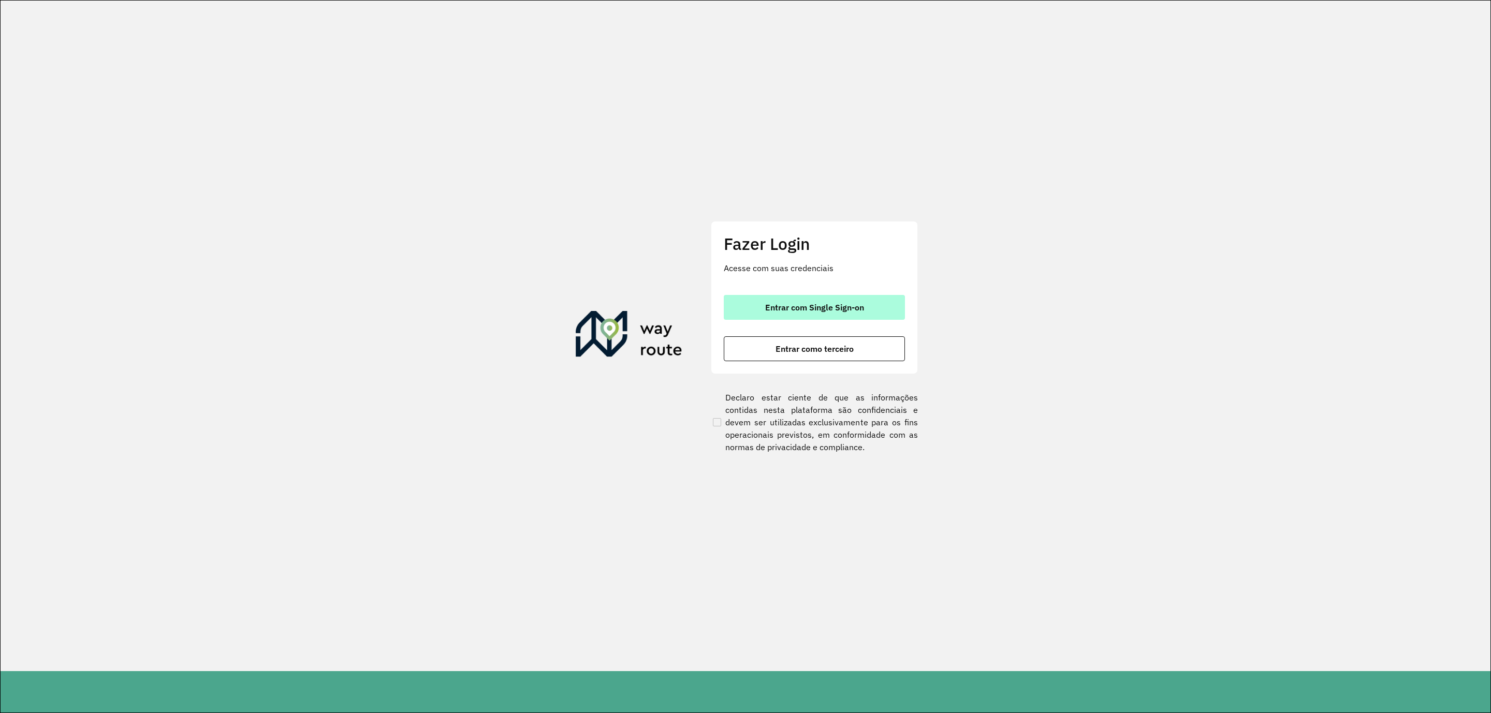
click at [828, 302] on button "Entrar com Single Sign-on" at bounding box center [814, 307] width 181 height 25
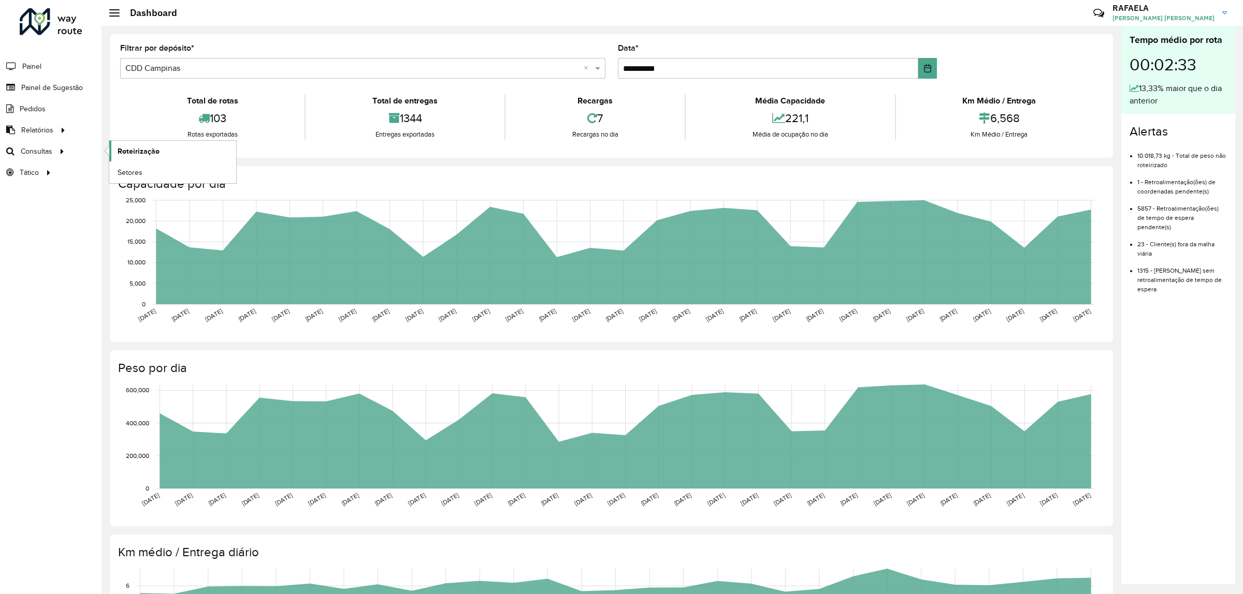
click at [154, 151] on span "Roteirização" at bounding box center [139, 151] width 42 height 11
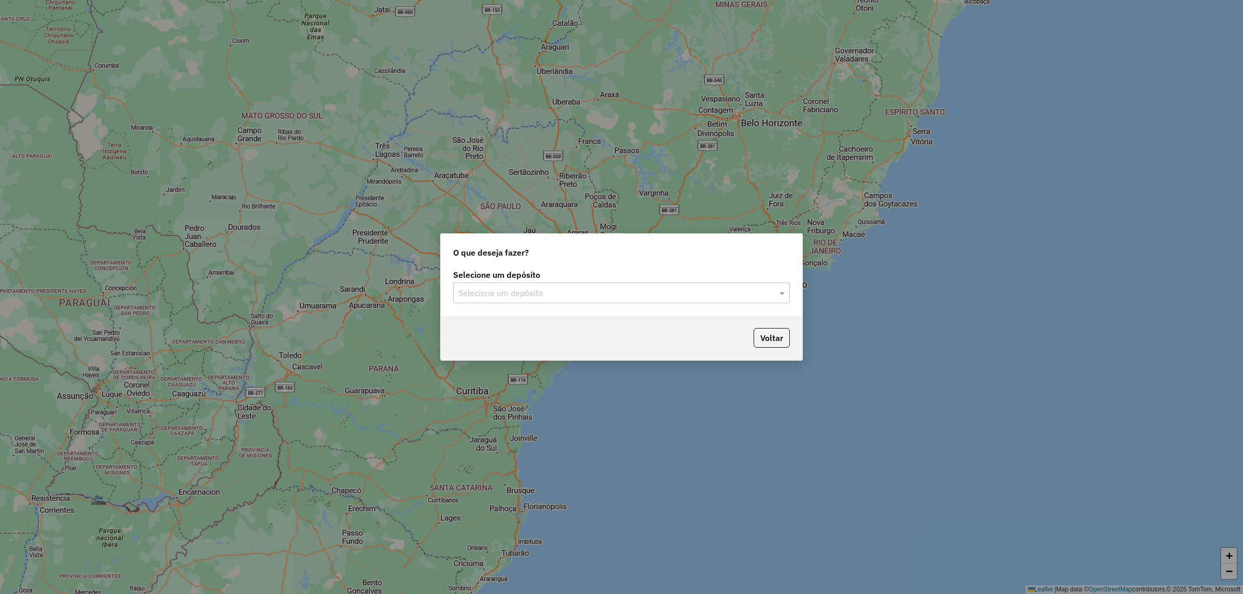
click at [618, 298] on input "text" at bounding box center [610, 293] width 305 height 12
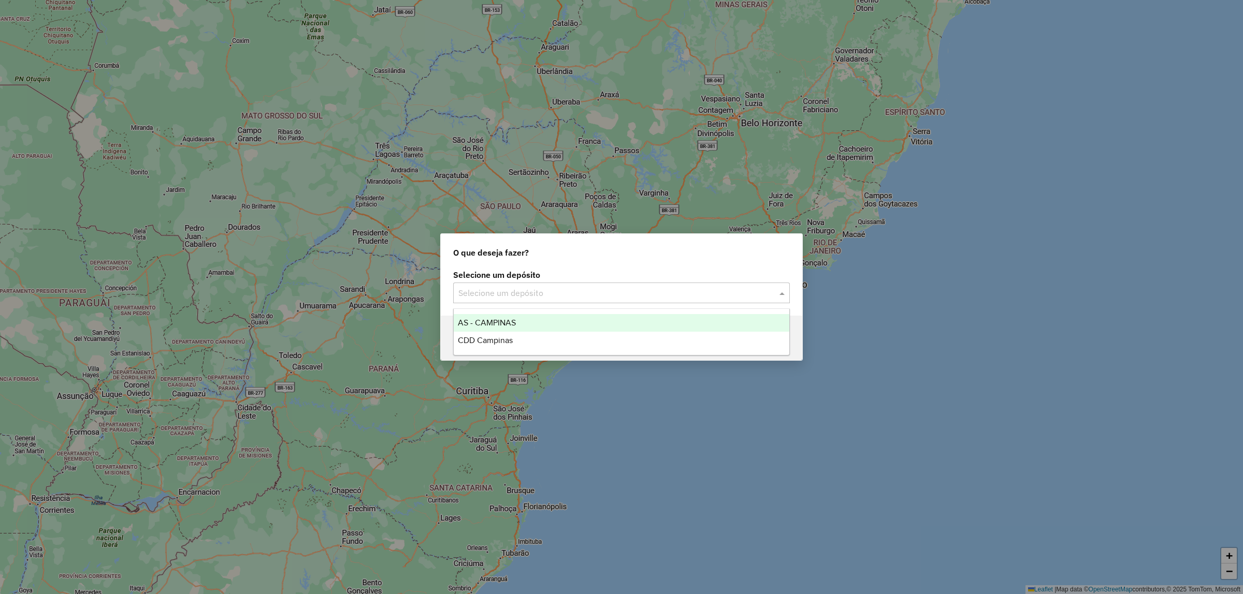
click at [599, 324] on div "AS - CAMPINAS" at bounding box center [621, 323] width 335 height 18
click at [625, 301] on div "Selecione um depósito" at bounding box center [621, 293] width 337 height 21
click at [555, 339] on div "CDD Campinas" at bounding box center [621, 341] width 335 height 18
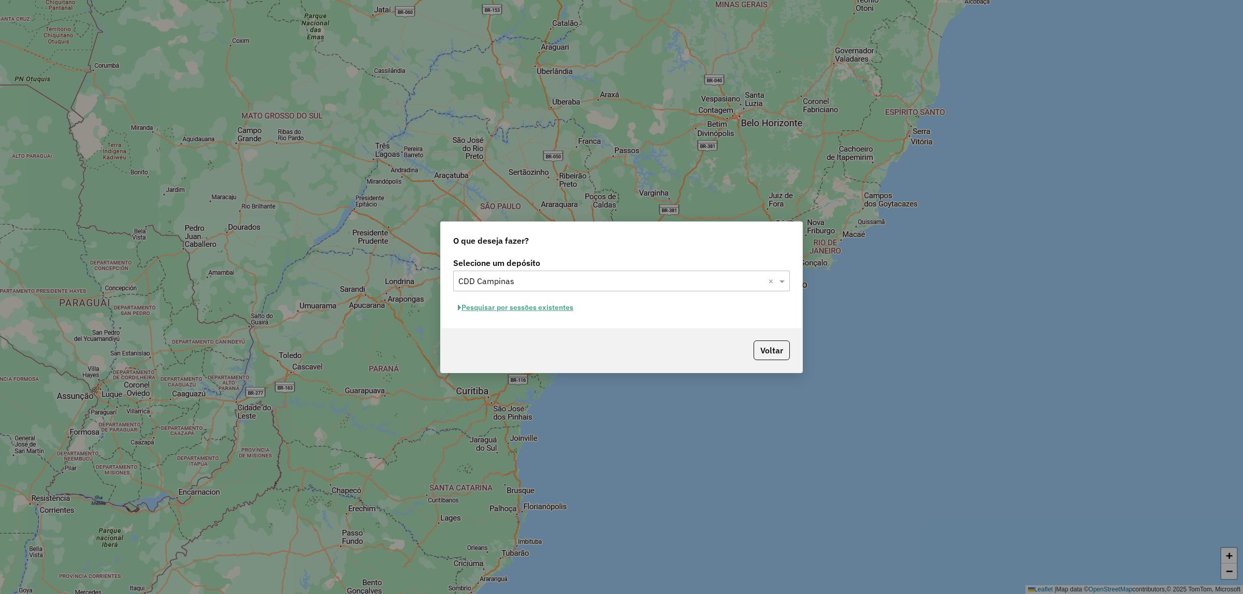
click at [554, 306] on button "Pesquisar por sessões existentes" at bounding box center [515, 308] width 125 height 16
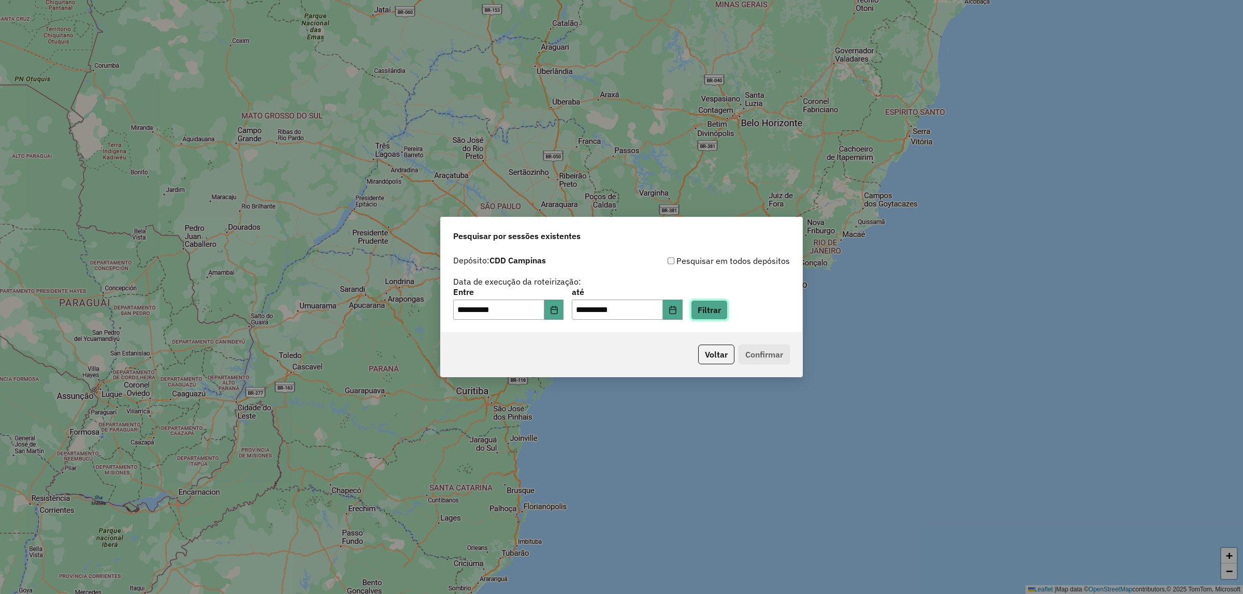
click at [727, 314] on button "Filtrar" at bounding box center [709, 310] width 37 height 20
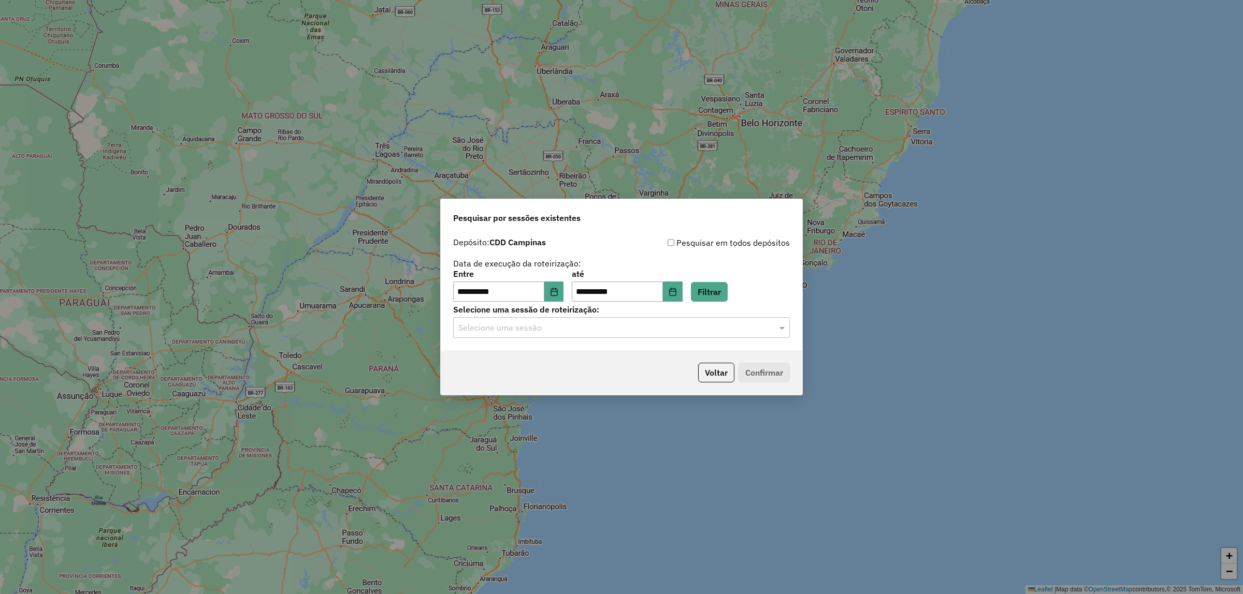
click at [677, 339] on div "**********" at bounding box center [621, 291] width 361 height 119
drag, startPoint x: 594, startPoint y: 329, endPoint x: 583, endPoint y: 330, distance: 11.0
click at [593, 329] on input "text" at bounding box center [610, 328] width 305 height 12
drag, startPoint x: 523, startPoint y: 356, endPoint x: 587, endPoint y: 355, distance: 63.2
click at [523, 357] on span "1258230 - 03/09/2025 17:55" at bounding box center [499, 358] width 83 height 9
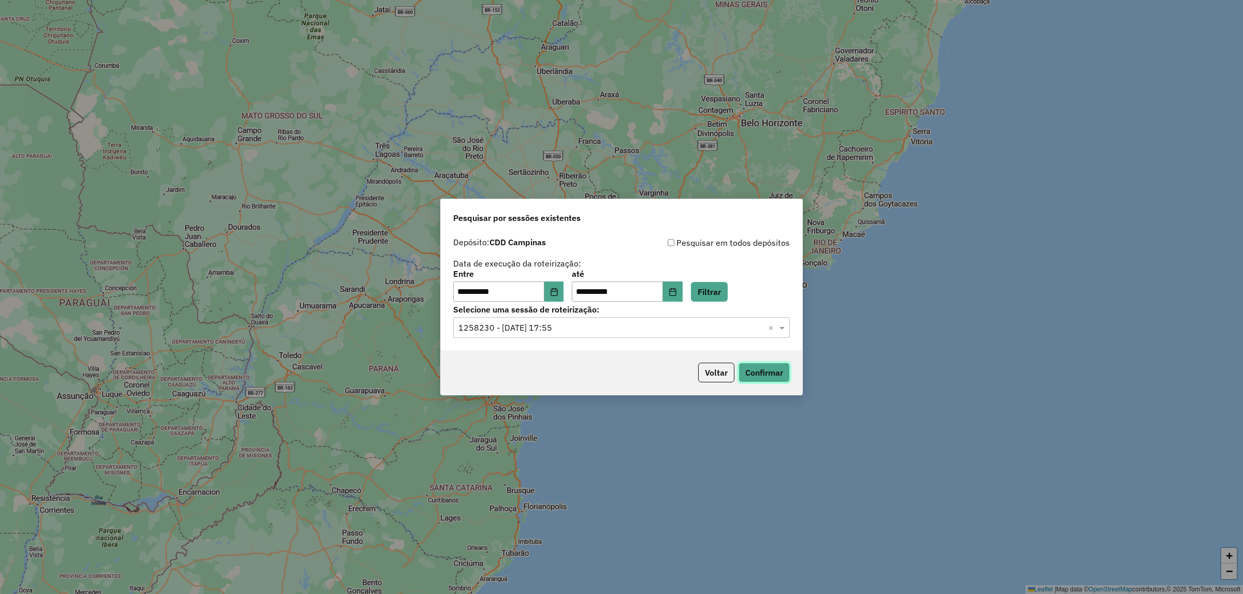
click at [778, 366] on button "Confirmar" at bounding box center [763, 373] width 51 height 20
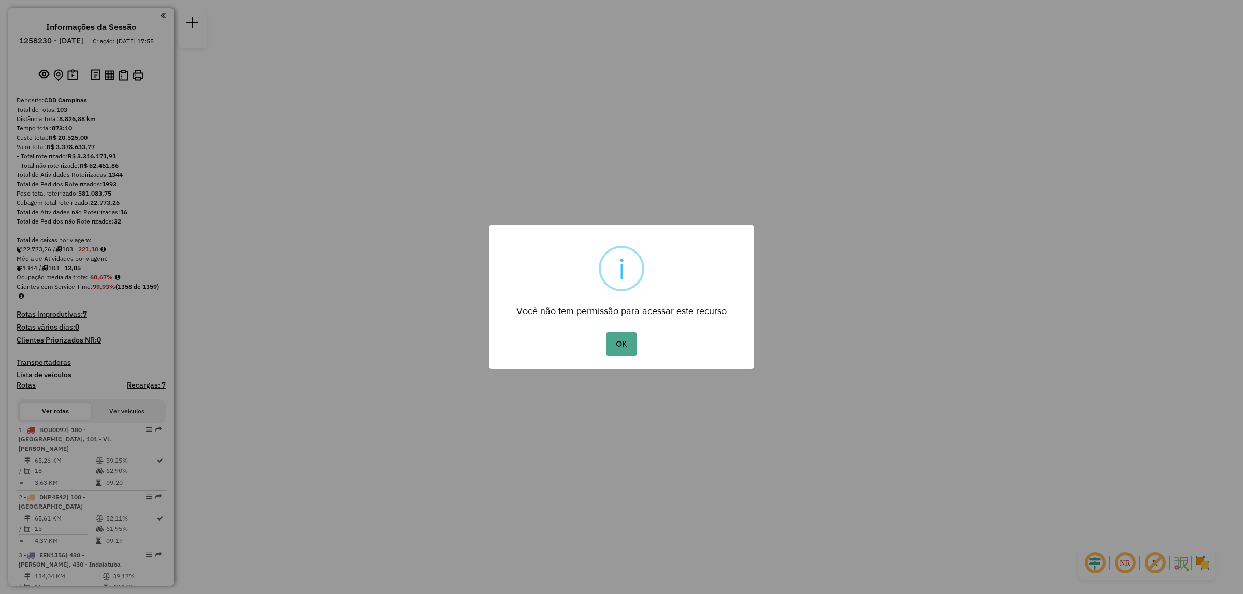
click at [615, 340] on button "OK" at bounding box center [621, 344] width 31 height 24
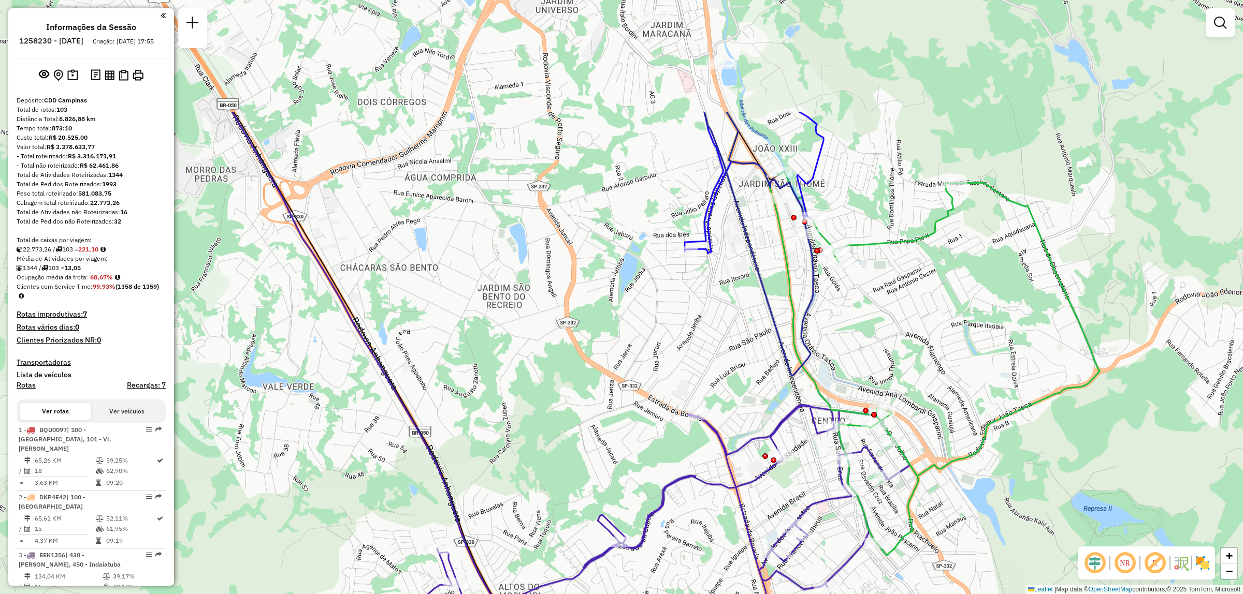
drag, startPoint x: 804, startPoint y: 189, endPoint x: 871, endPoint y: 361, distance: 184.1
click at [871, 361] on div "Janela de atendimento Grade de atendimento Capacidade Transportadoras Veículos …" at bounding box center [621, 297] width 1243 height 594
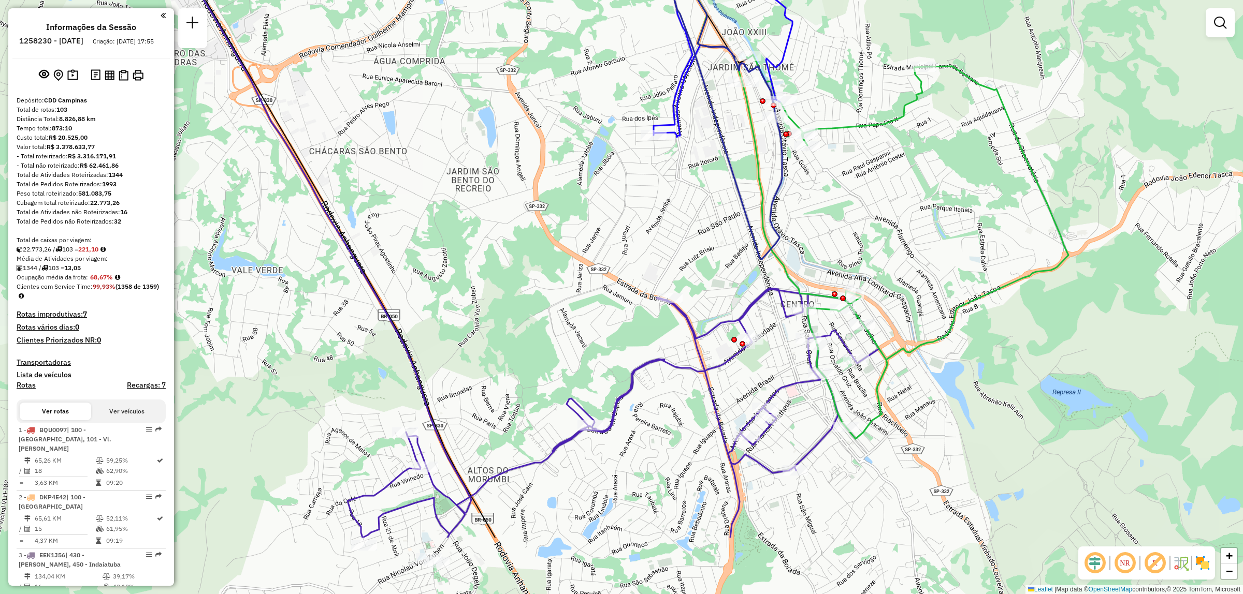
drag, startPoint x: 865, startPoint y: 341, endPoint x: 834, endPoint y: 224, distance: 120.6
click at [834, 224] on div "Janela de atendimento Grade de atendimento Capacidade Transportadoras Veículos …" at bounding box center [621, 297] width 1243 height 594
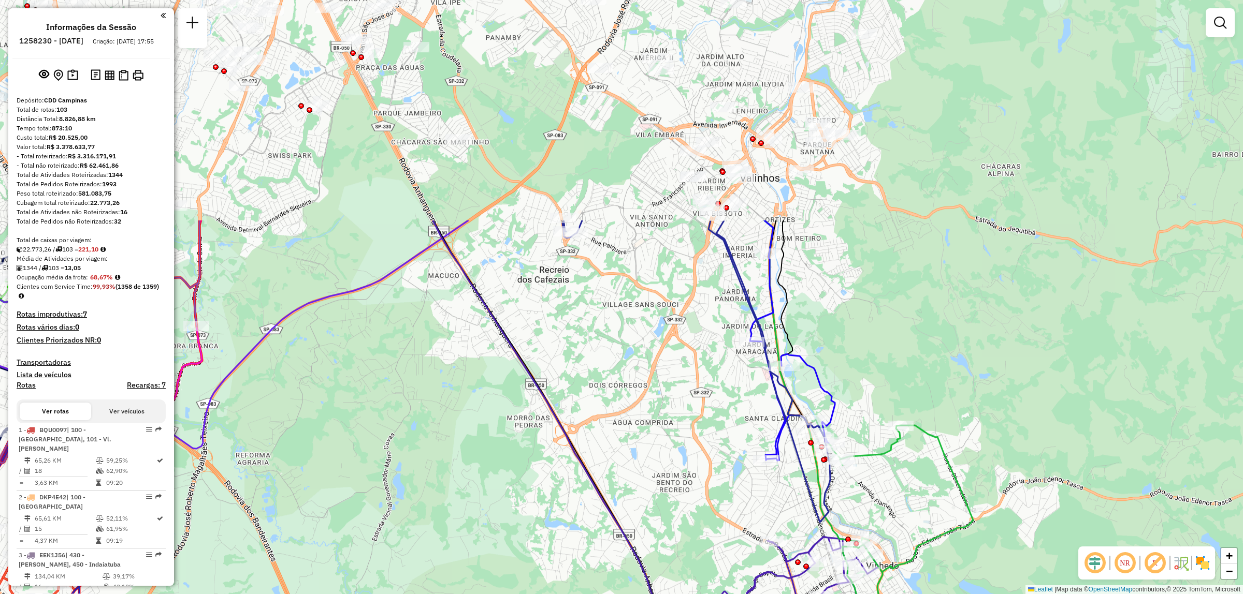
drag, startPoint x: 841, startPoint y: 94, endPoint x: 863, endPoint y: 374, distance: 280.9
click at [863, 374] on div "Janela de atendimento Grade de atendimento Capacidade Transportadoras Veículos …" at bounding box center [621, 297] width 1243 height 594
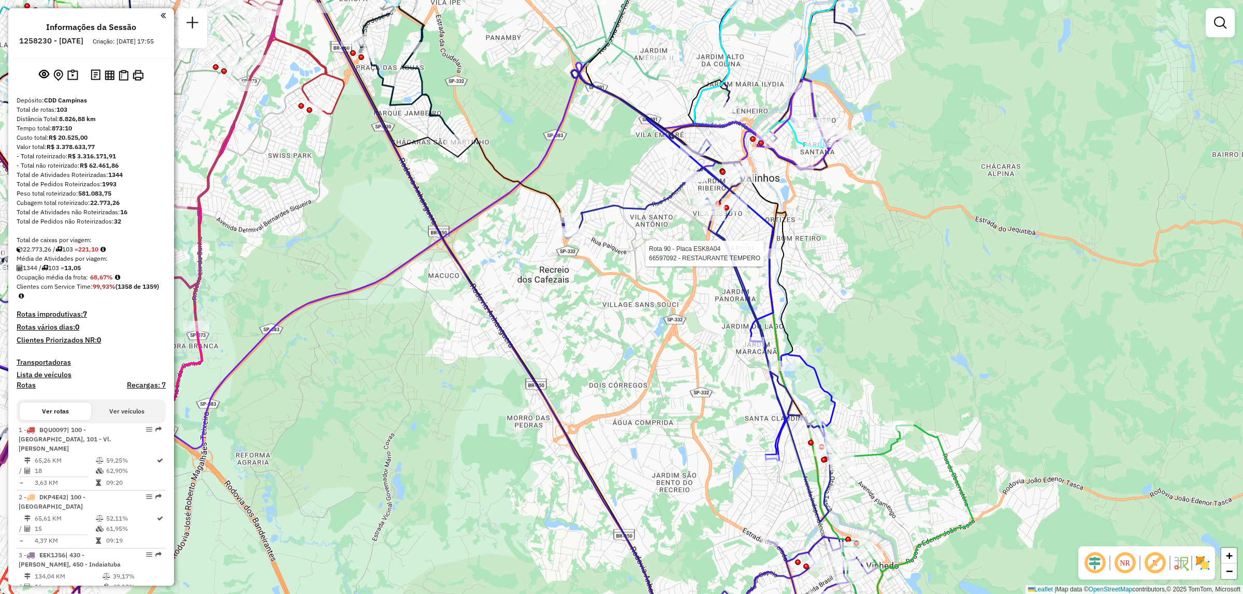
select select "**********"
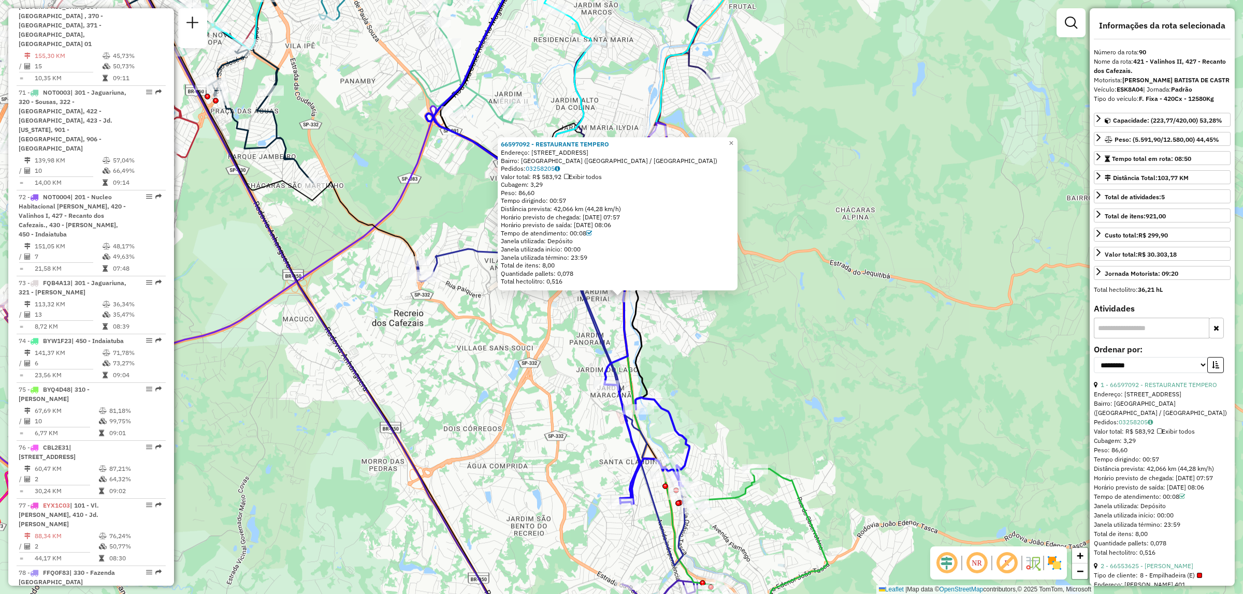
scroll to position [5551, 0]
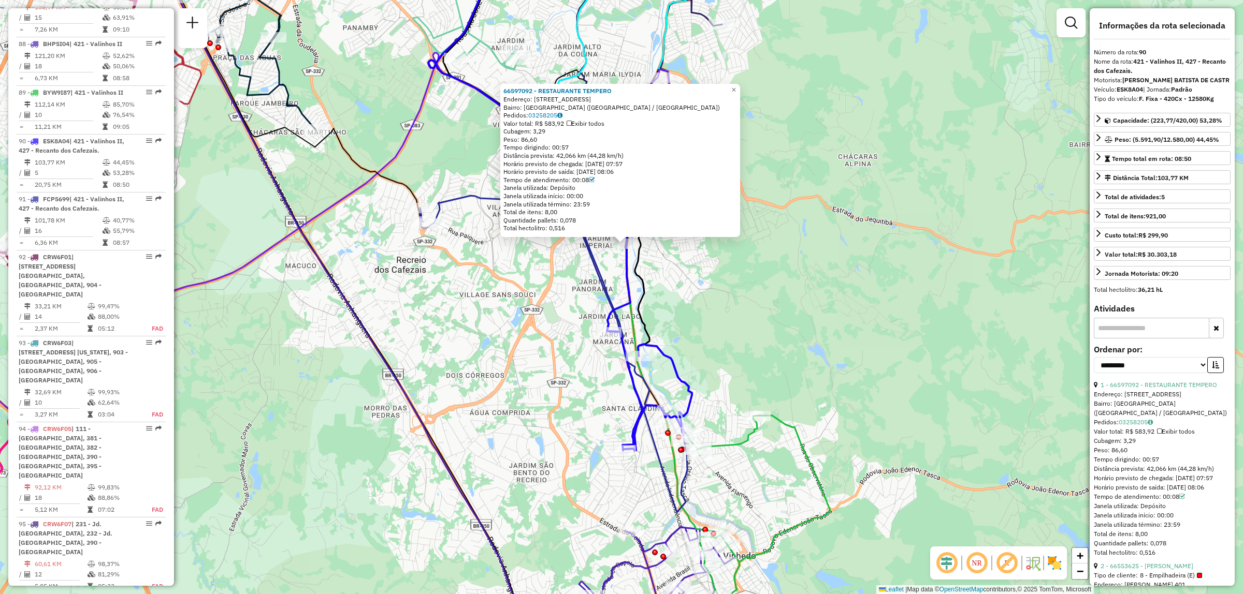
drag, startPoint x: 784, startPoint y: 360, endPoint x: 1015, endPoint y: 411, distance: 235.8
click at [788, 302] on div "66597092 - RESTAURANTE TEMPERO Endereço: [STREET_ADDRESS] Pedidos: 03258205 Val…" at bounding box center [621, 297] width 1243 height 594
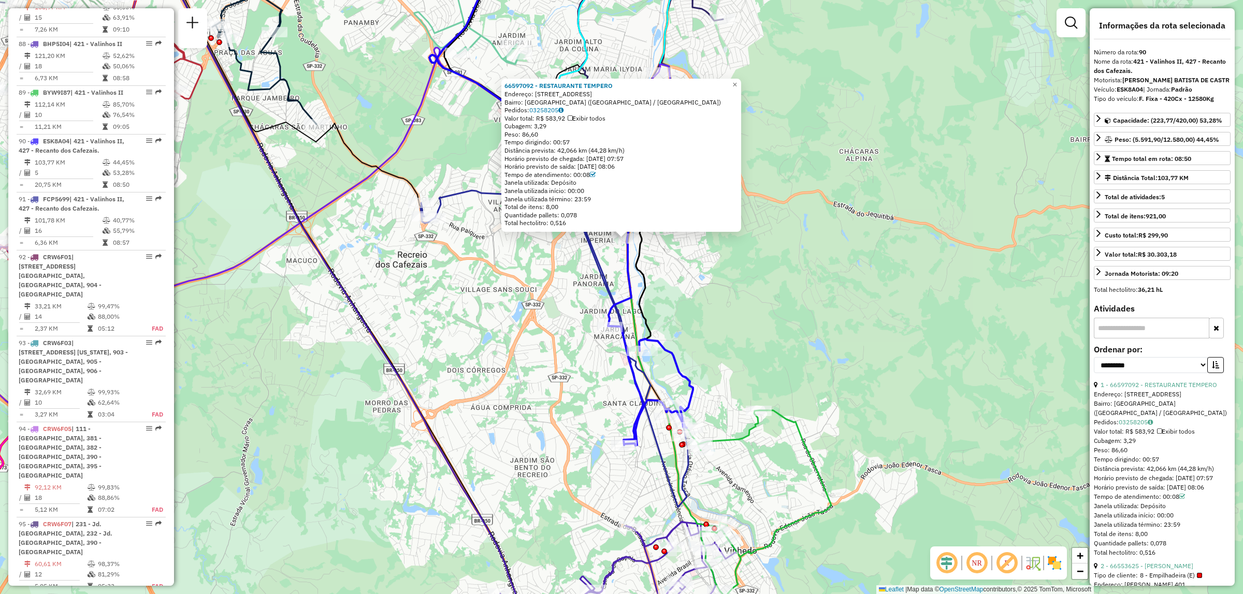
click at [1054, 571] on img at bounding box center [1054, 563] width 17 height 17
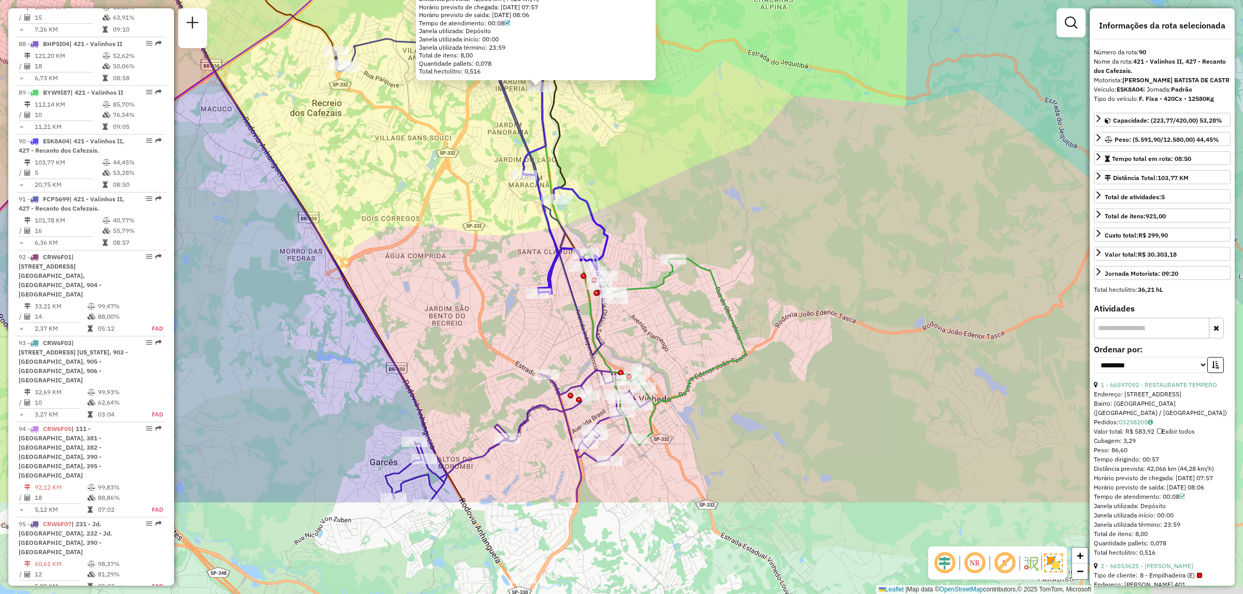
drag, startPoint x: 778, startPoint y: 470, endPoint x: 694, endPoint y: 318, distance: 173.6
click at [694, 318] on div "66597092 - RESTAURANTE TEMPERO Endereço: [STREET_ADDRESS] Pedidos: 03258205 Val…" at bounding box center [621, 297] width 1243 height 594
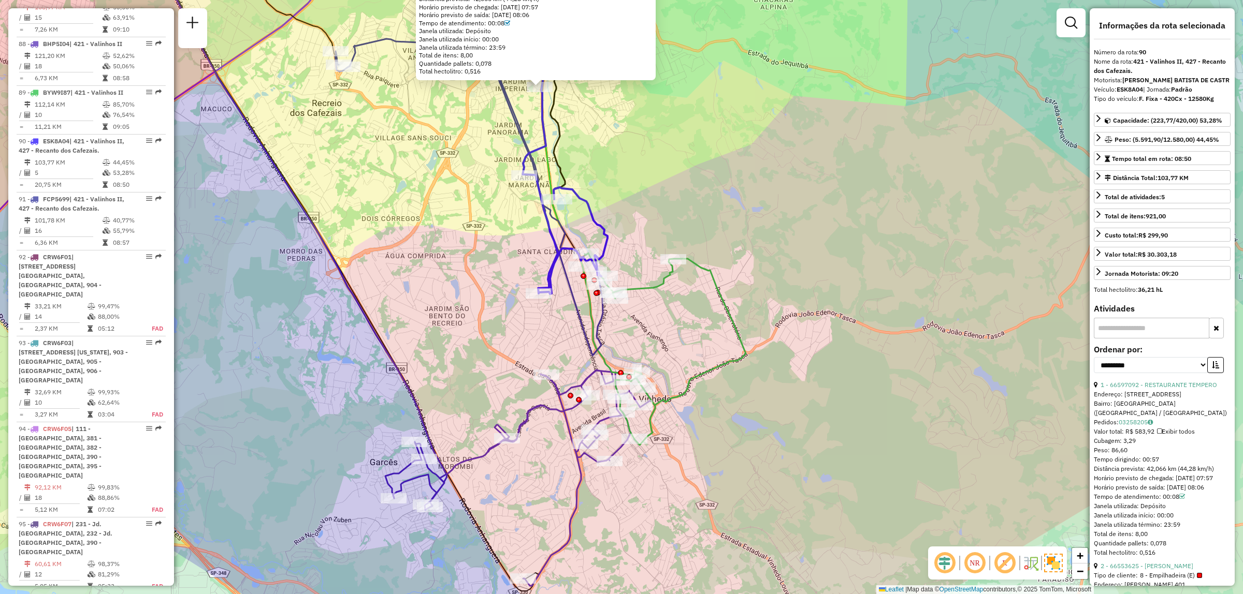
drag, startPoint x: 623, startPoint y: 193, endPoint x: 676, endPoint y: 267, distance: 90.5
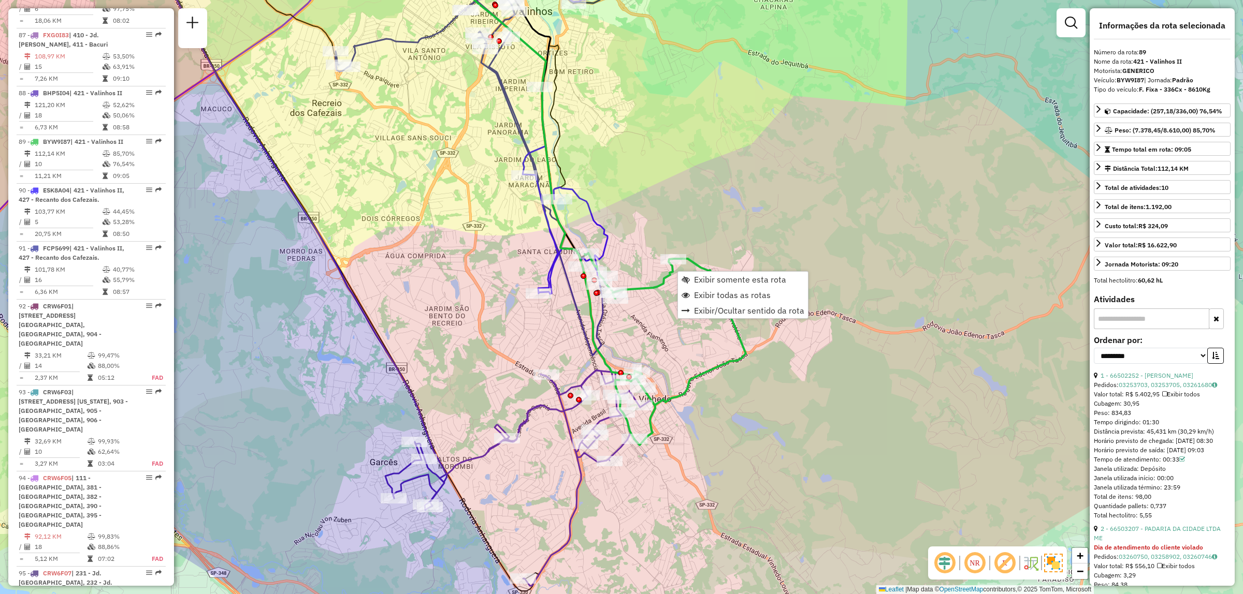
click at [550, 252] on icon at bounding box center [564, 190] width 85 height 207
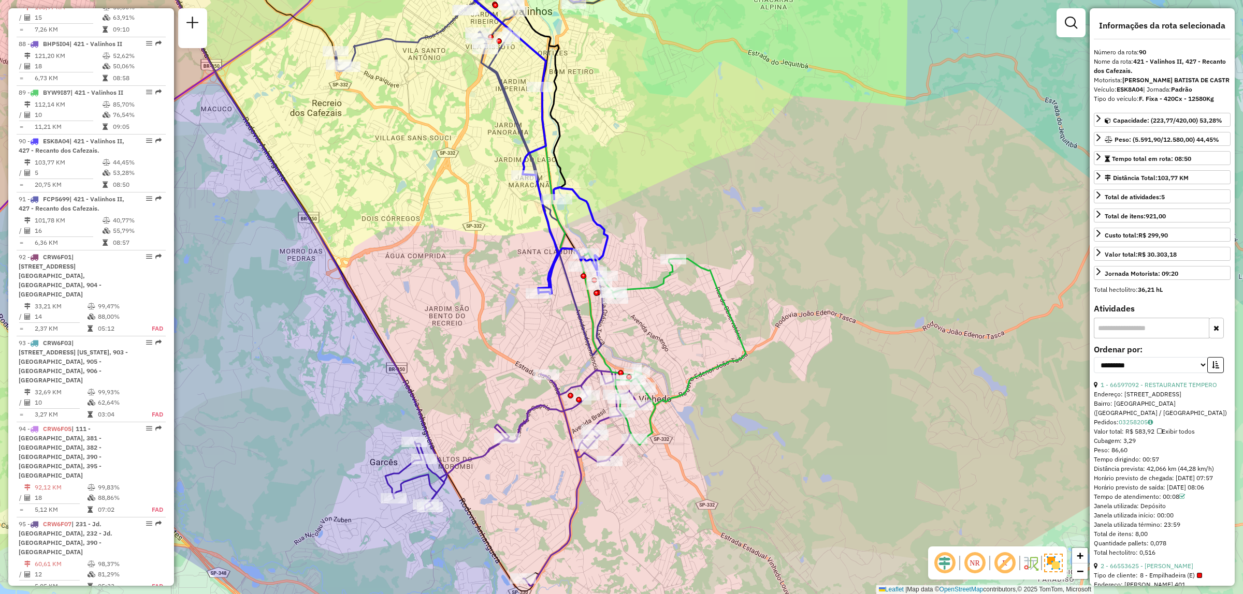
click at [1065, 22] on em at bounding box center [1070, 23] width 12 height 12
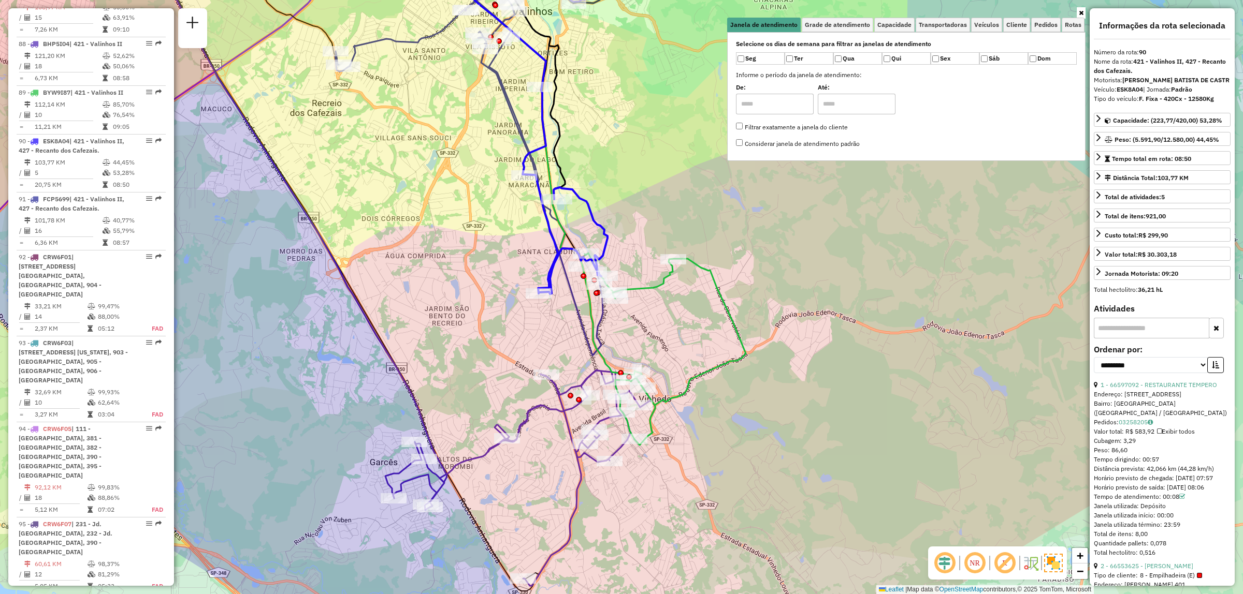
drag, startPoint x: 1193, startPoint y: 1, endPoint x: 827, endPoint y: 270, distance: 454.8
click at [827, 270] on div "Janela de atendimento Grade de atendimento Capacidade Transportadoras Veículos …" at bounding box center [621, 297] width 1243 height 594
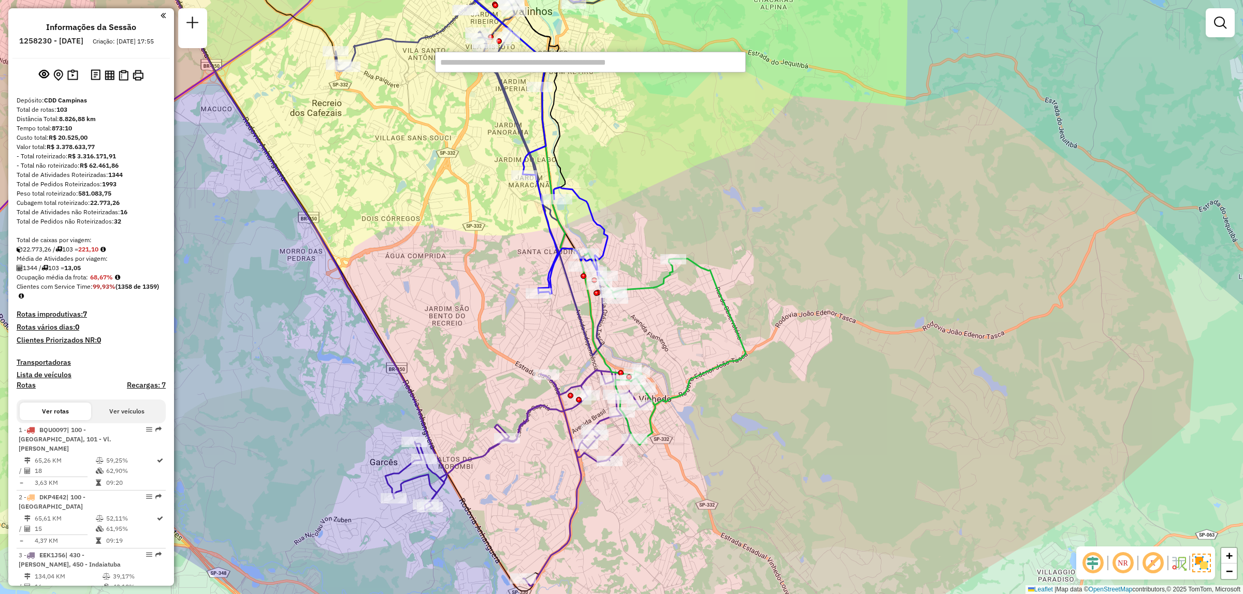
scroll to position [5326, 0]
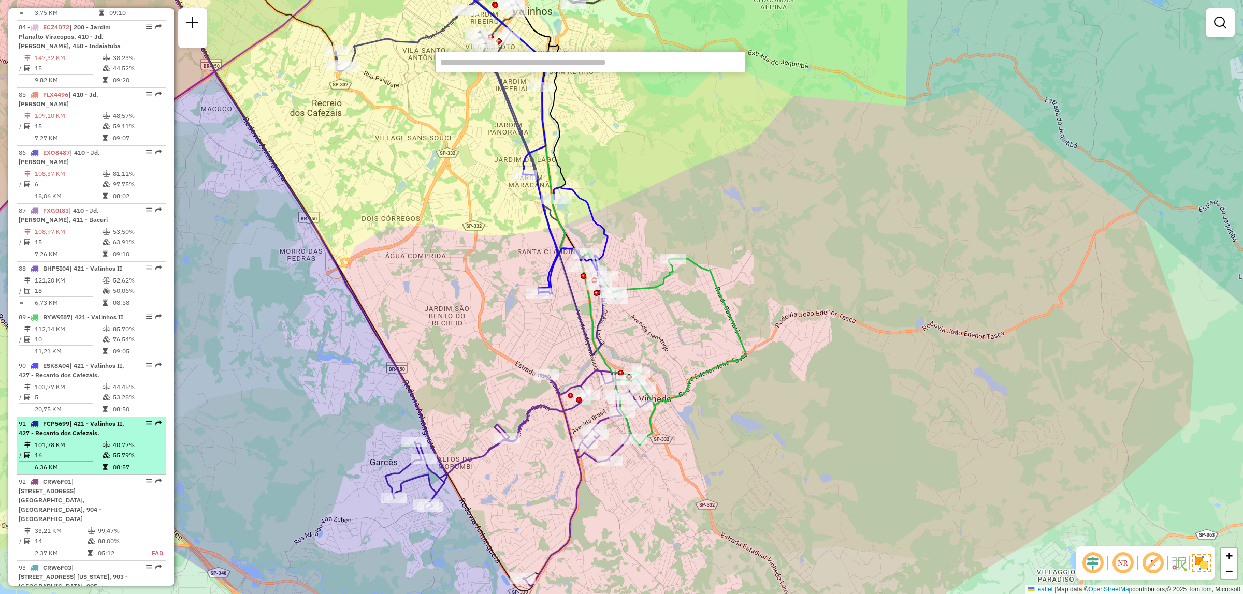
click at [128, 419] on div "91 - FCP5699 | 421 - Valinhos II, 427 - Recanto dos Cafezais." at bounding box center [91, 428] width 145 height 19
select select "**********"
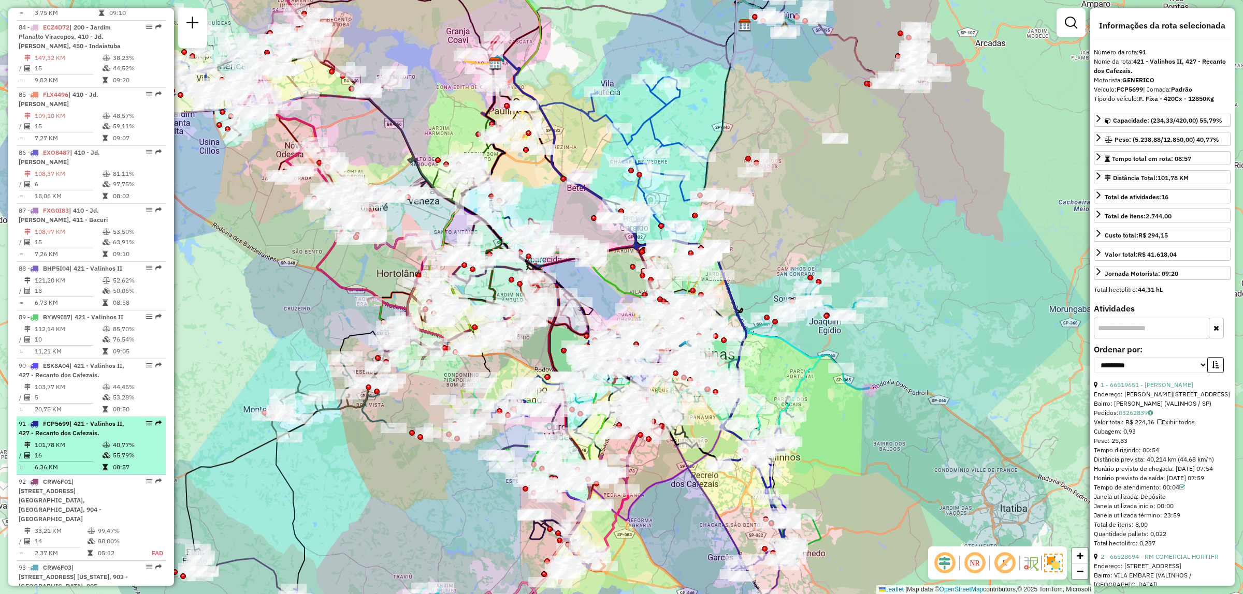
drag, startPoint x: 135, startPoint y: 323, endPoint x: 149, endPoint y: 296, distance: 30.6
click at [149, 420] on em at bounding box center [149, 423] width 6 height 6
click at [146, 420] on em at bounding box center [149, 423] width 6 height 6
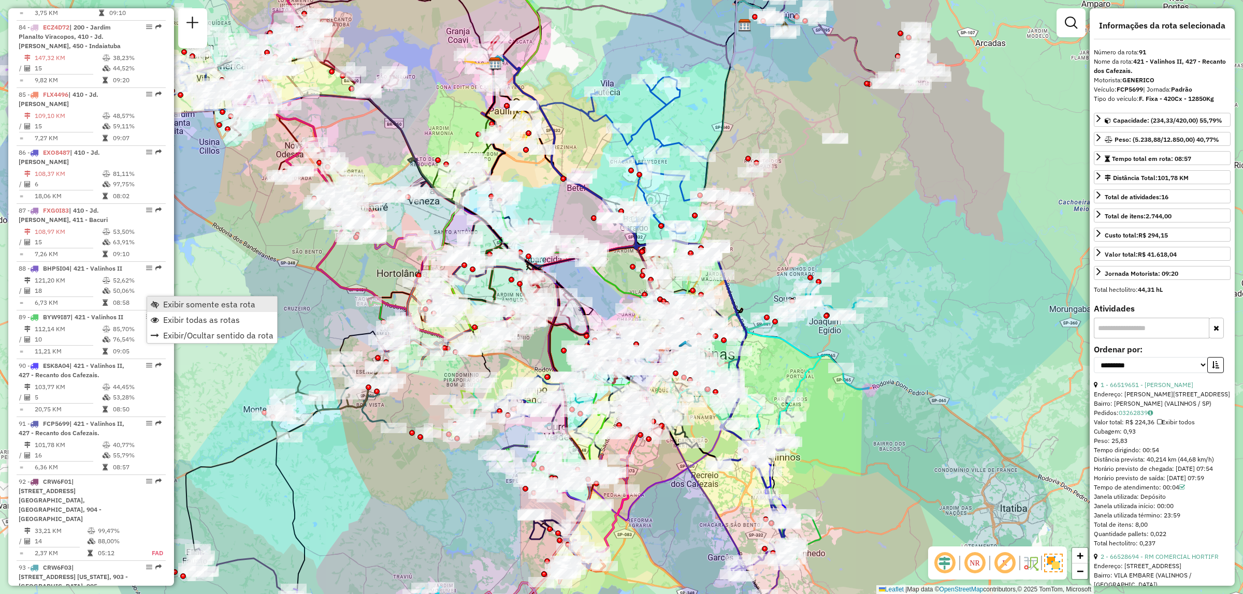
drag, startPoint x: 162, startPoint y: 319, endPoint x: 166, endPoint y: 304, distance: 15.2
click at [166, 304] on ul "Exibir somente esta rota Exibir todas as rotas Exibir/Ocultar sentido da rota" at bounding box center [212, 320] width 130 height 47
click at [166, 304] on span "Exibir somente esta rota" at bounding box center [209, 304] width 92 height 8
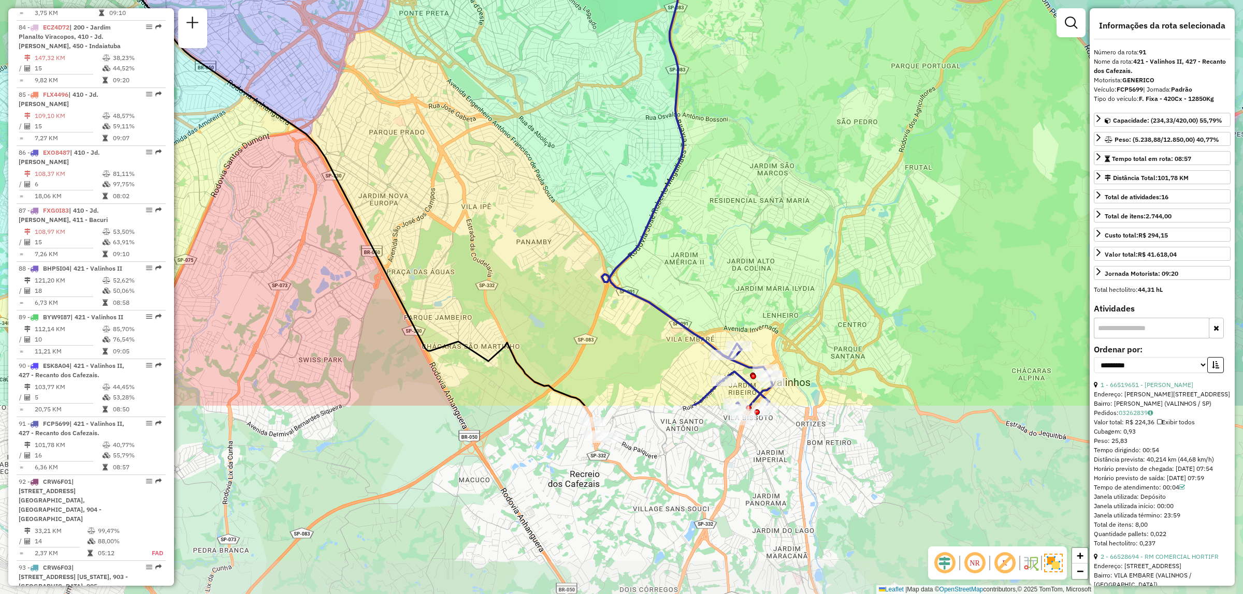
drag, startPoint x: 807, startPoint y: 450, endPoint x: 745, endPoint y: 237, distance: 222.7
click at [720, 201] on div "Janela de atendimento Grade de atendimento Capacidade Transportadoras Veículos …" at bounding box center [621, 297] width 1243 height 594
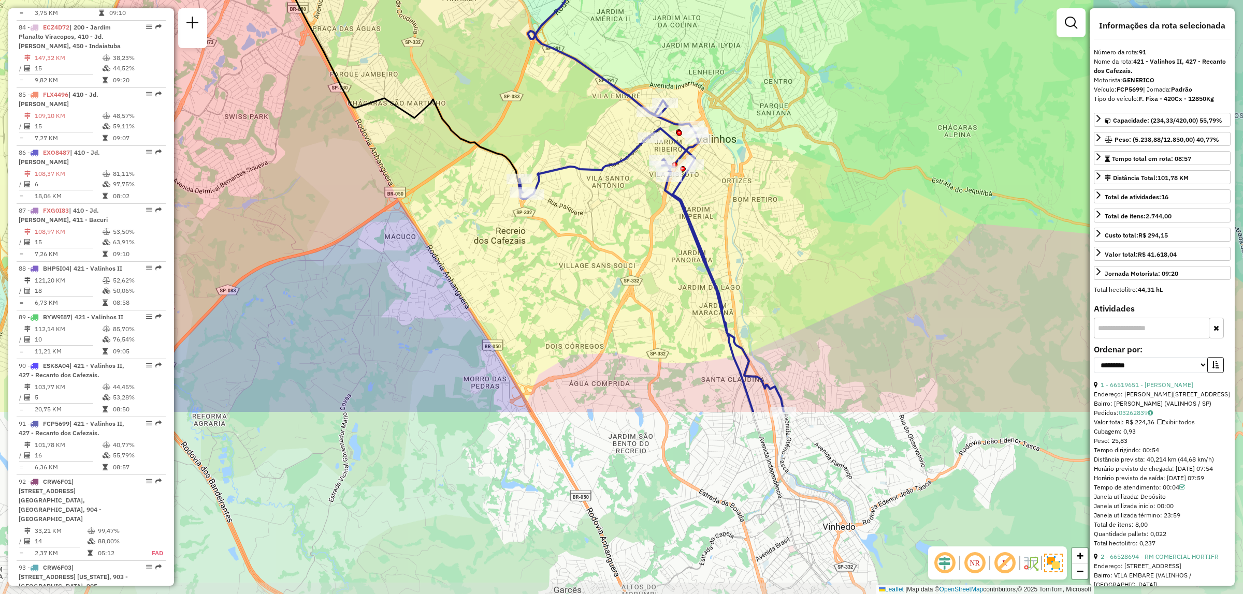
drag, startPoint x: 907, startPoint y: 444, endPoint x: 833, endPoint y: 202, distance: 253.4
click at [833, 202] on div "Janela de atendimento Grade de atendimento Capacidade Transportadoras Veículos …" at bounding box center [621, 297] width 1243 height 594
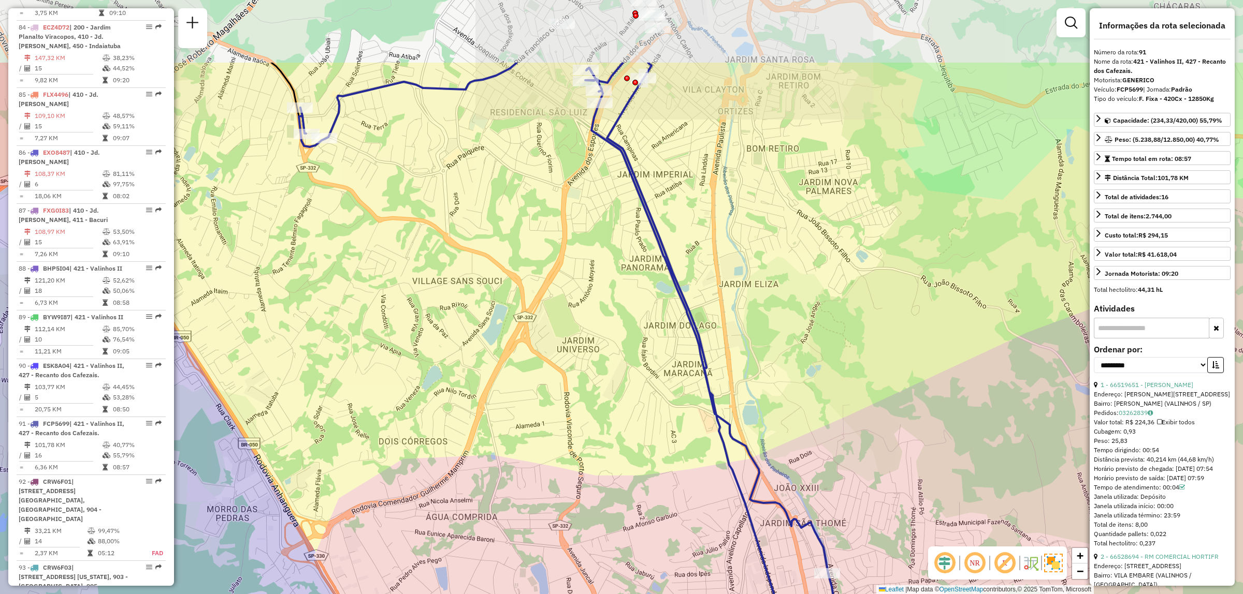
drag, startPoint x: 811, startPoint y: 274, endPoint x: 852, endPoint y: 395, distance: 126.7
click at [852, 395] on div "Janela de atendimento Grade de atendimento Capacidade Transportadoras Veículos …" at bounding box center [621, 297] width 1243 height 594
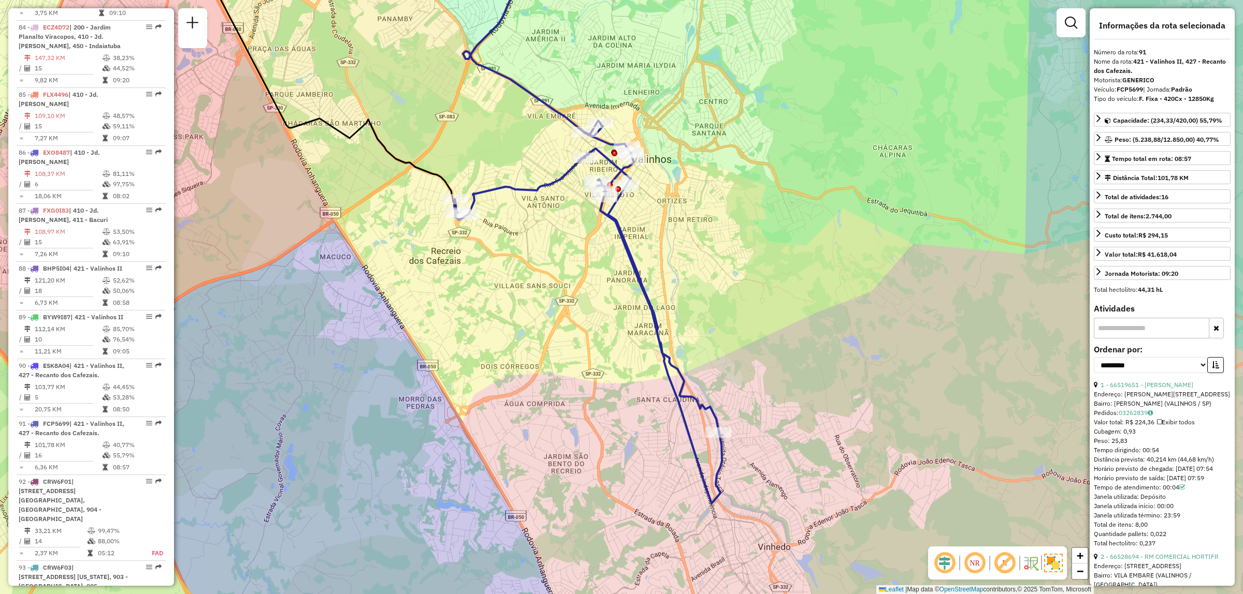
drag, startPoint x: 860, startPoint y: 400, endPoint x: 738, endPoint y: 348, distance: 132.7
click at [738, 348] on div "Janela de atendimento Grade de atendimento Capacidade Transportadoras Veículos …" at bounding box center [621, 297] width 1243 height 594
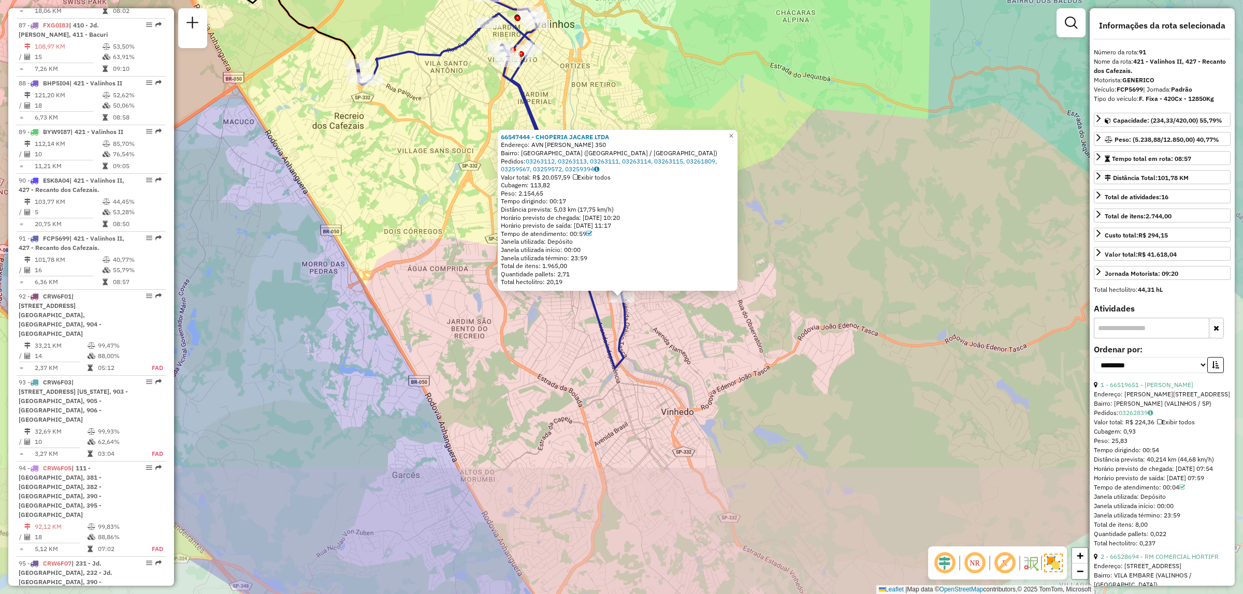
scroll to position [5610, 0]
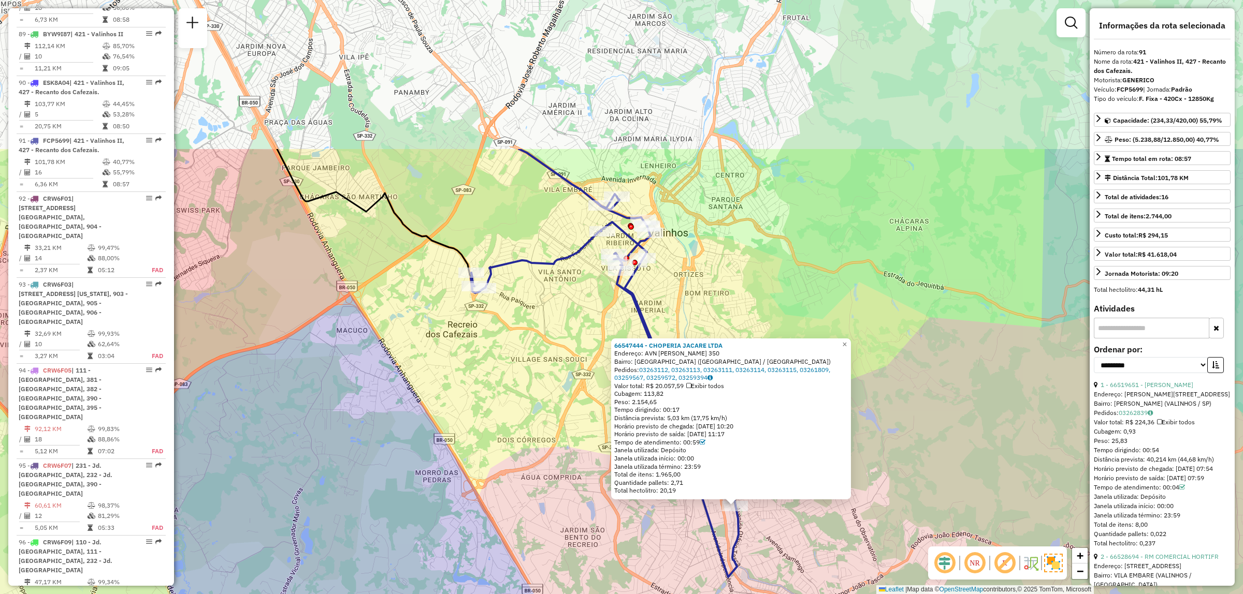
drag, startPoint x: 558, startPoint y: 49, endPoint x: 672, endPoint y: 258, distance: 237.5
click at [672, 258] on div "66547444 - CHOPERIA JACARE LTDA Endereço: AVN JOSE MARIO DE ARRUDA [STREET_ADDR…" at bounding box center [621, 297] width 1243 height 594
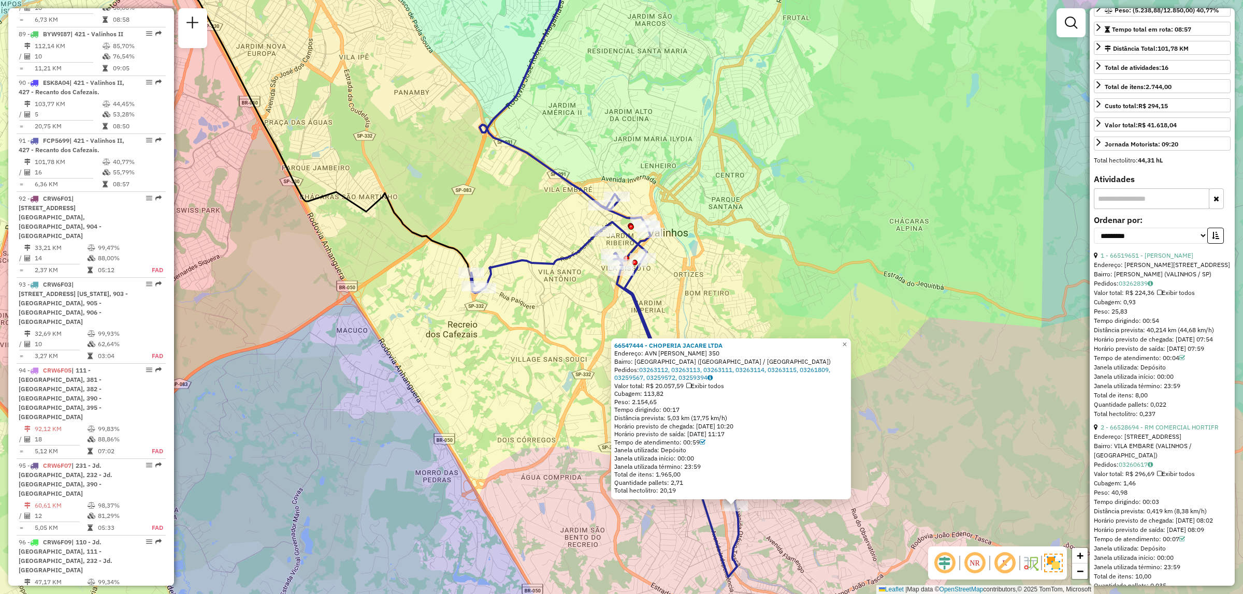
scroll to position [0, 0]
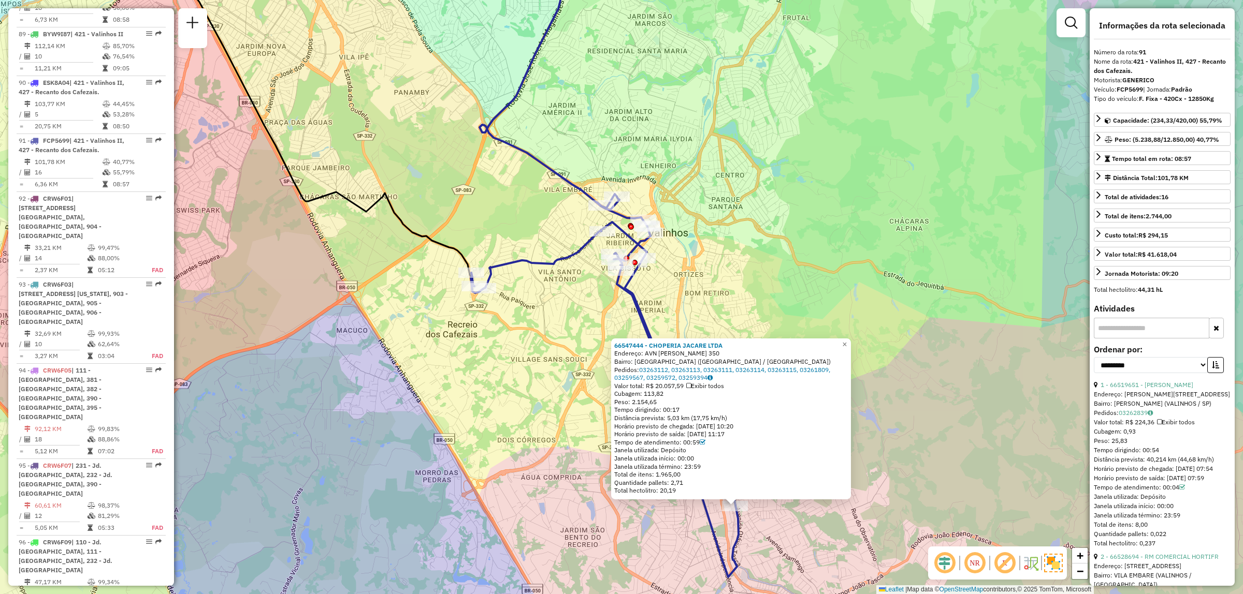
drag, startPoint x: 658, startPoint y: 472, endPoint x: 683, endPoint y: 474, distance: 25.9
click at [683, 474] on div "Total de itens: 1.965,00" at bounding box center [730, 475] width 233 height 8
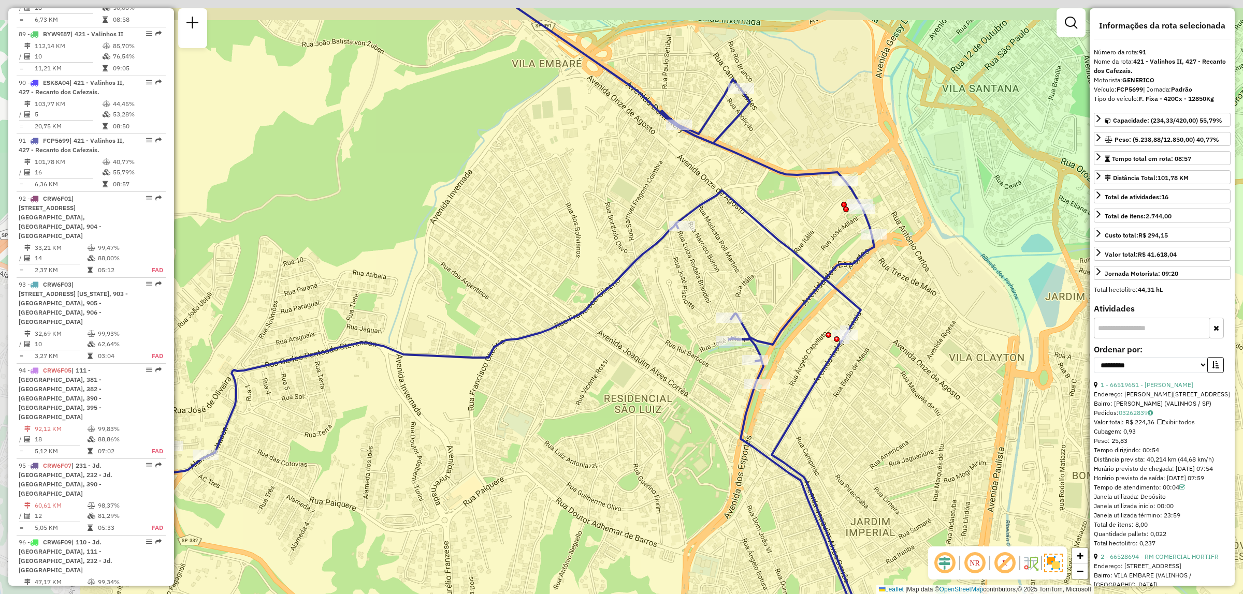
drag, startPoint x: 640, startPoint y: 74, endPoint x: 870, endPoint y: 174, distance: 250.7
click at [870, 174] on div "66547444 - CHOPERIA JACARE LTDA Endereço: AVN JOSE MARIO DE ARRUDA [STREET_ADDR…" at bounding box center [621, 297] width 1243 height 594
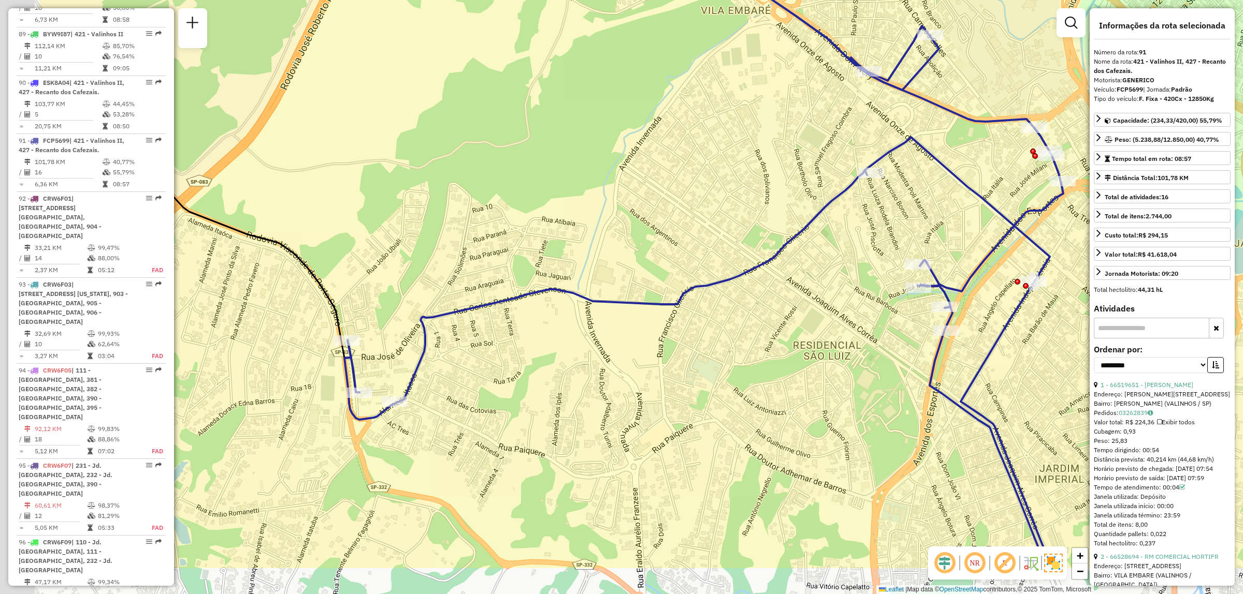
drag, startPoint x: 646, startPoint y: 367, endPoint x: 810, endPoint y: 281, distance: 185.7
click at [810, 281] on div "66547444 - CHOPERIA JACARE LTDA Endereço: AVN JOSE MARIO DE ARRUDA [STREET_ADDR…" at bounding box center [621, 297] width 1243 height 594
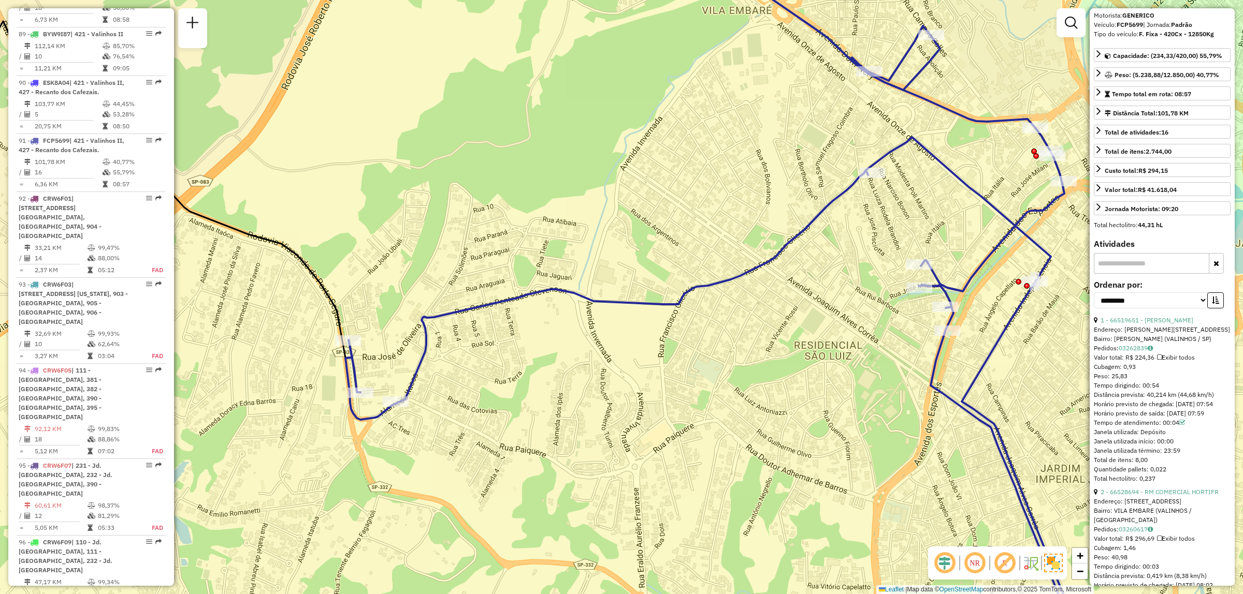
scroll to position [129, 0]
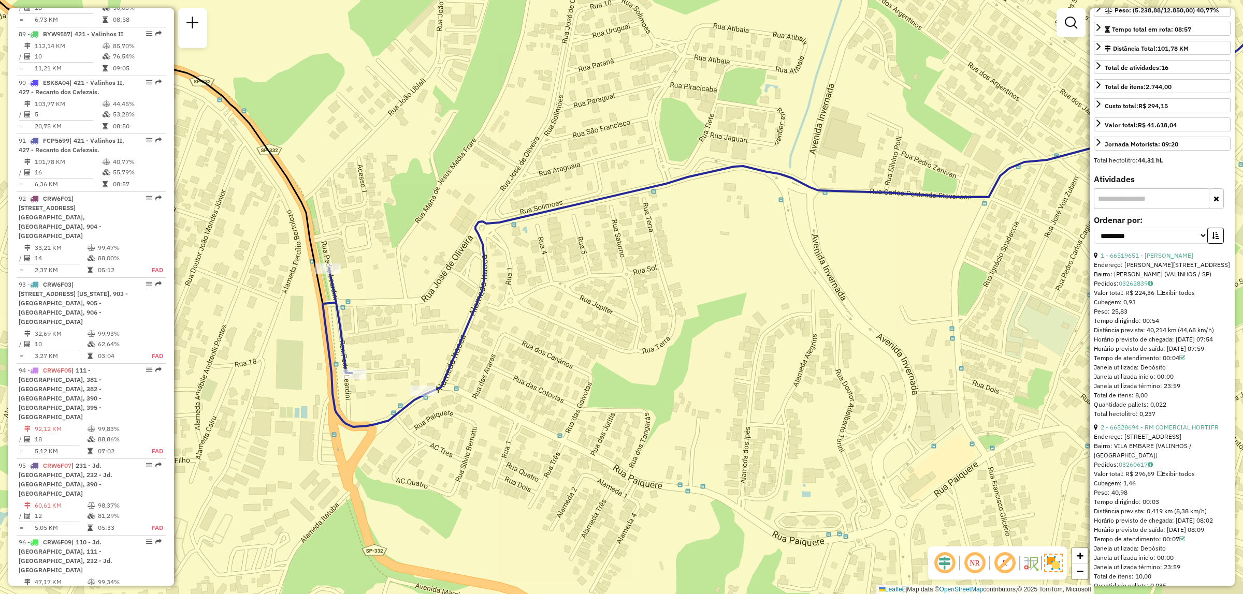
drag, startPoint x: 382, startPoint y: 386, endPoint x: 335, endPoint y: 368, distance: 50.2
click at [335, 368] on icon at bounding box center [830, 191] width 1015 height 472
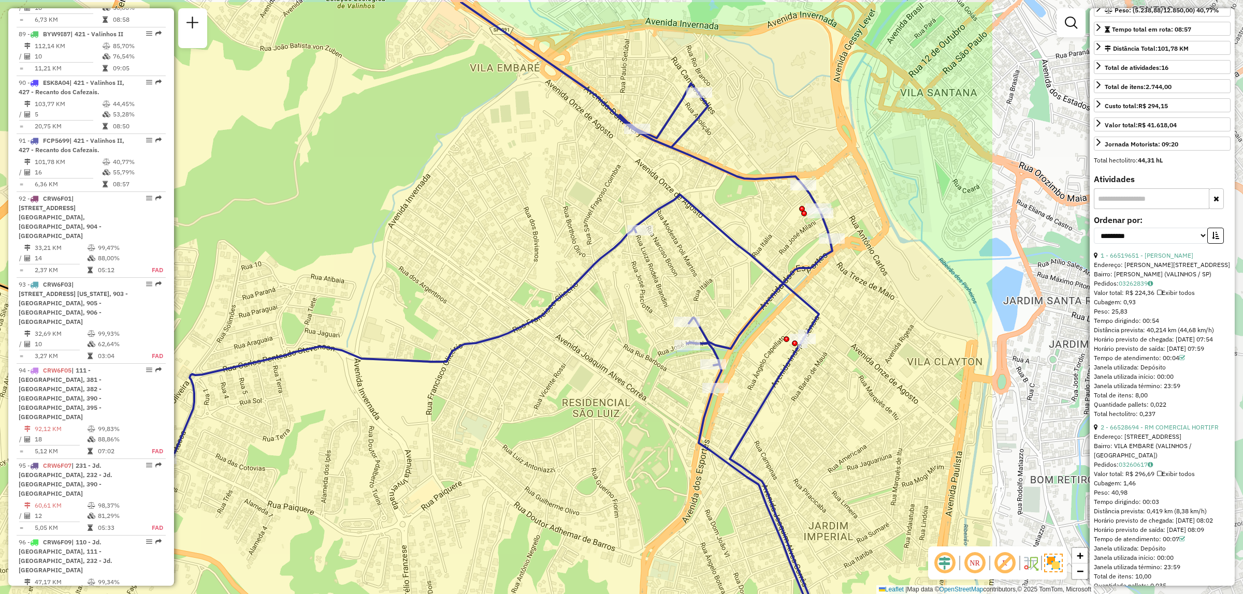
drag, startPoint x: 915, startPoint y: 347, endPoint x: 545, endPoint y: 406, distance: 374.9
click at [545, 406] on div "66547444 - CHOPERIA JACARE LTDA Endereço: AVN JOSE MARIO DE ARRUDA [STREET_ADDR…" at bounding box center [621, 297] width 1243 height 594
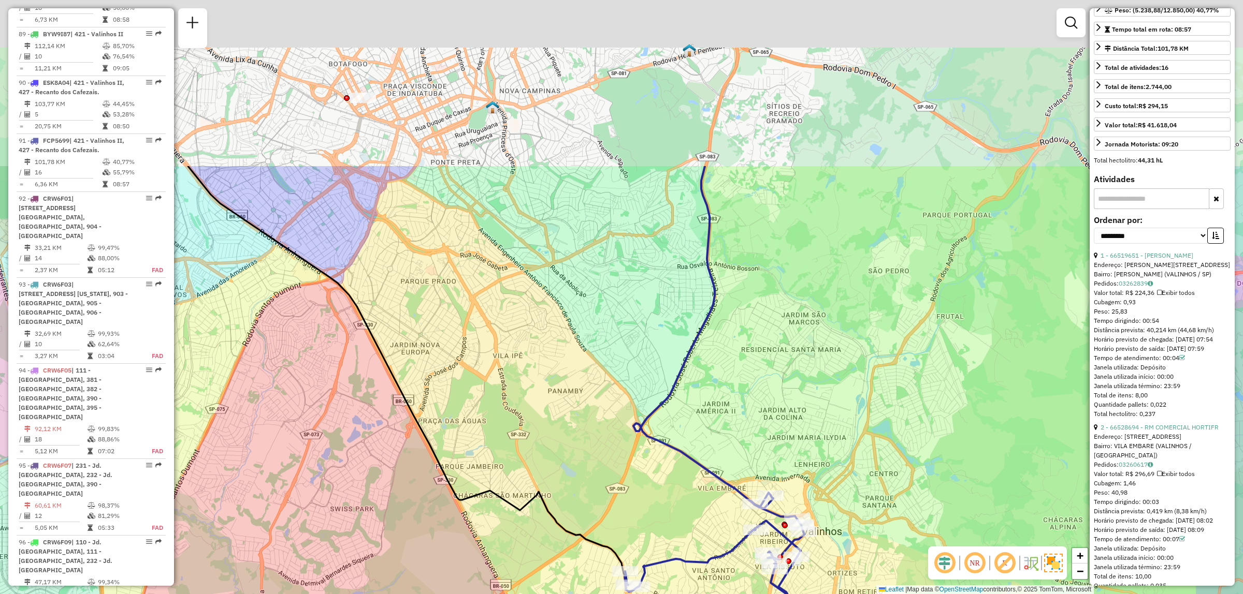
drag, startPoint x: 819, startPoint y: 225, endPoint x: 819, endPoint y: 451, distance: 225.7
click at [814, 455] on div "66547444 - CHOPERIA JACARE LTDA Endereço: AVN JOSE MARIO DE ARRUDA [STREET_ADDR…" at bounding box center [621, 297] width 1243 height 594
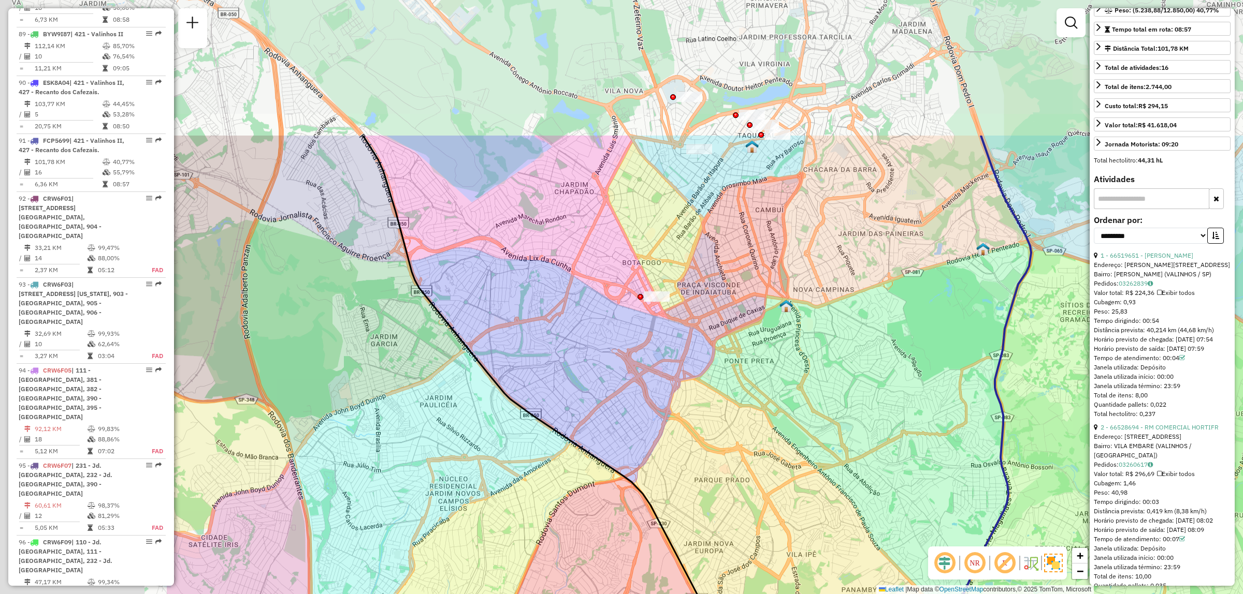
drag, startPoint x: 683, startPoint y: 233, endPoint x: 976, endPoint y: 430, distance: 352.5
click at [980, 437] on div "66547444 - CHOPERIA JACARE LTDA Endereço: AVN JOSE MARIO DE ARRUDA [STREET_ADDR…" at bounding box center [621, 297] width 1243 height 594
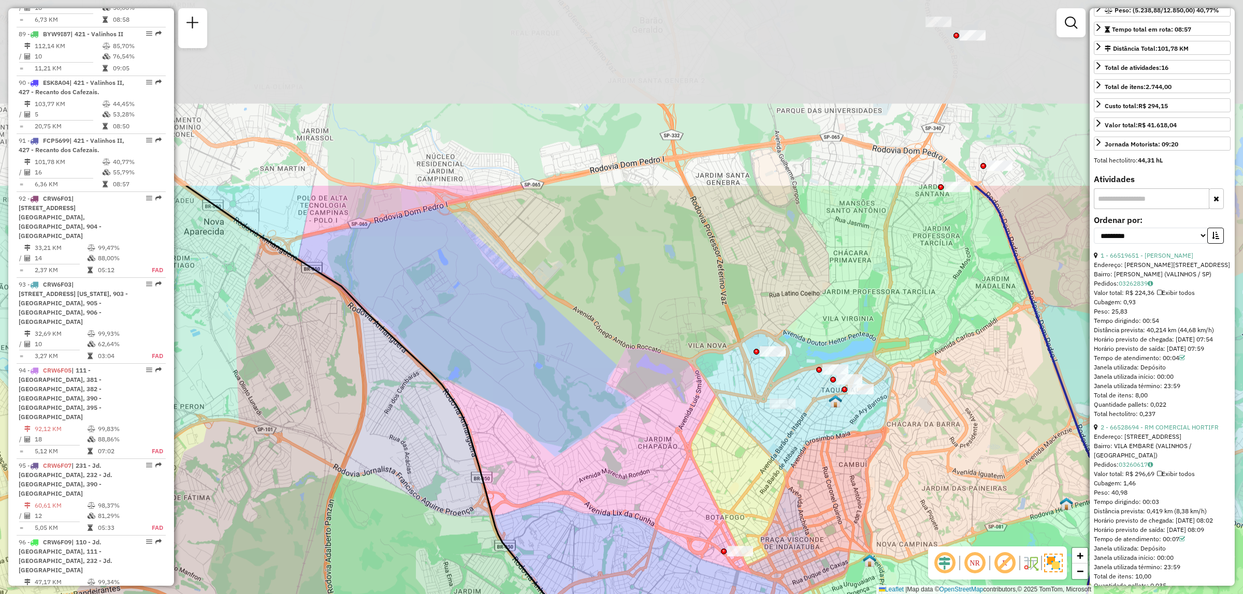
drag, startPoint x: 833, startPoint y: 211, endPoint x: 866, endPoint y: 412, distance: 203.6
click at [917, 459] on div "66547444 - CHOPERIA JACARE LTDA Endereço: AVN JOSE MARIO DE ARRUDA [STREET_ADDR…" at bounding box center [621, 297] width 1243 height 594
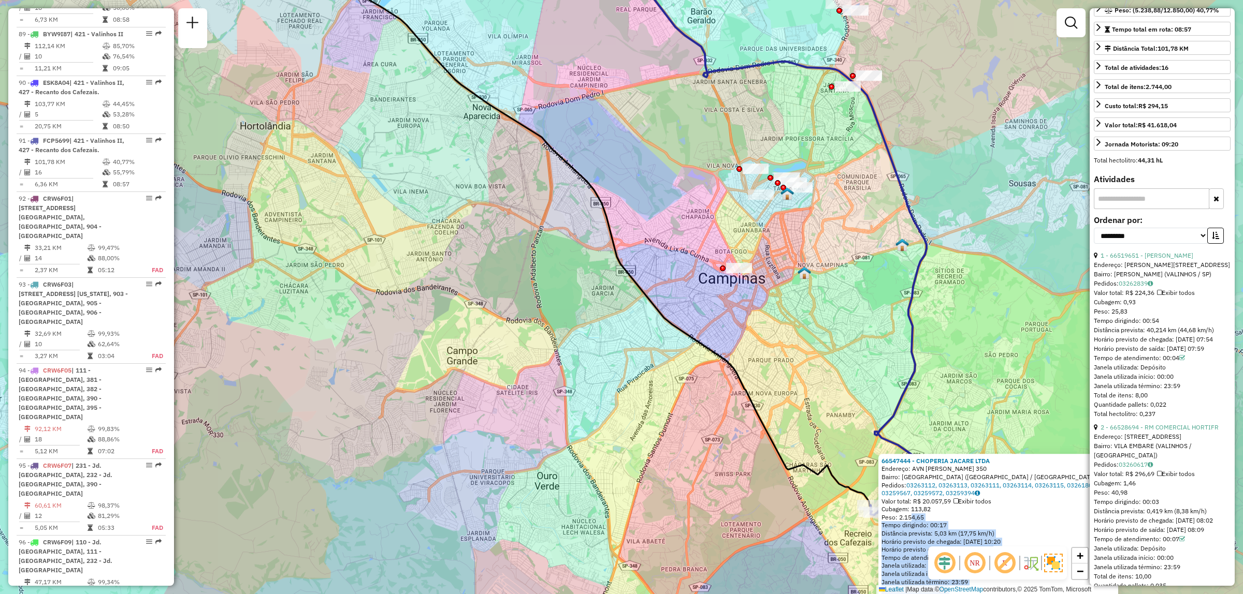
drag, startPoint x: 904, startPoint y: 505, endPoint x: 780, endPoint y: 337, distance: 209.5
click at [780, 337] on div "66547444 - CHOPERIA JACARE LTDA Endereço: AVN JOSE MARIO DE ARRUDA [STREET_ADDR…" at bounding box center [621, 297] width 1243 height 594
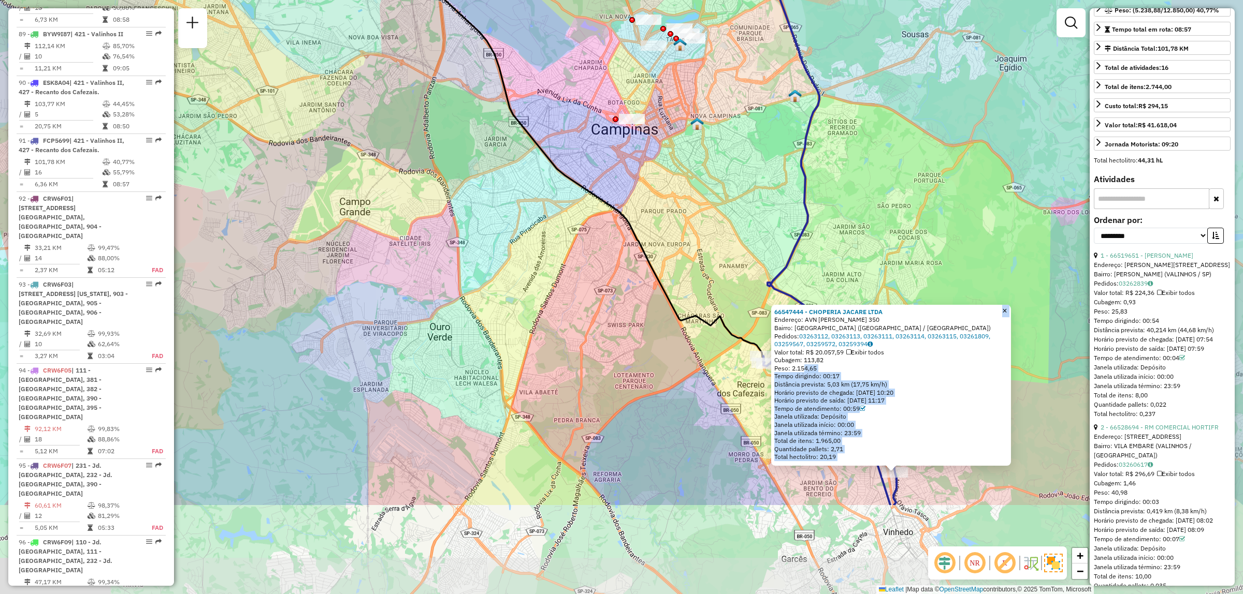
drag, startPoint x: 928, startPoint y: 326, endPoint x: 853, endPoint y: 224, distance: 127.4
click at [857, 227] on div "66547444 - CHOPERIA JACARE LTDA Endereço: AVN JOSE MARIO DE ARRUDA [STREET_ADDR…" at bounding box center [621, 297] width 1243 height 594
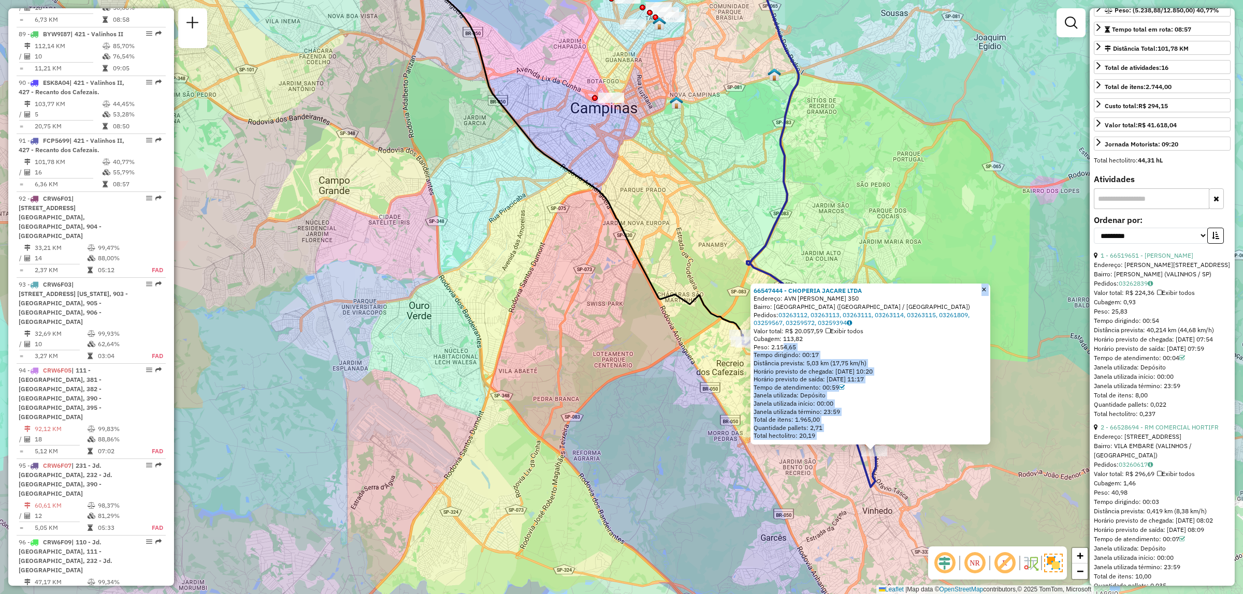
click at [986, 288] on span "×" at bounding box center [983, 289] width 5 height 9
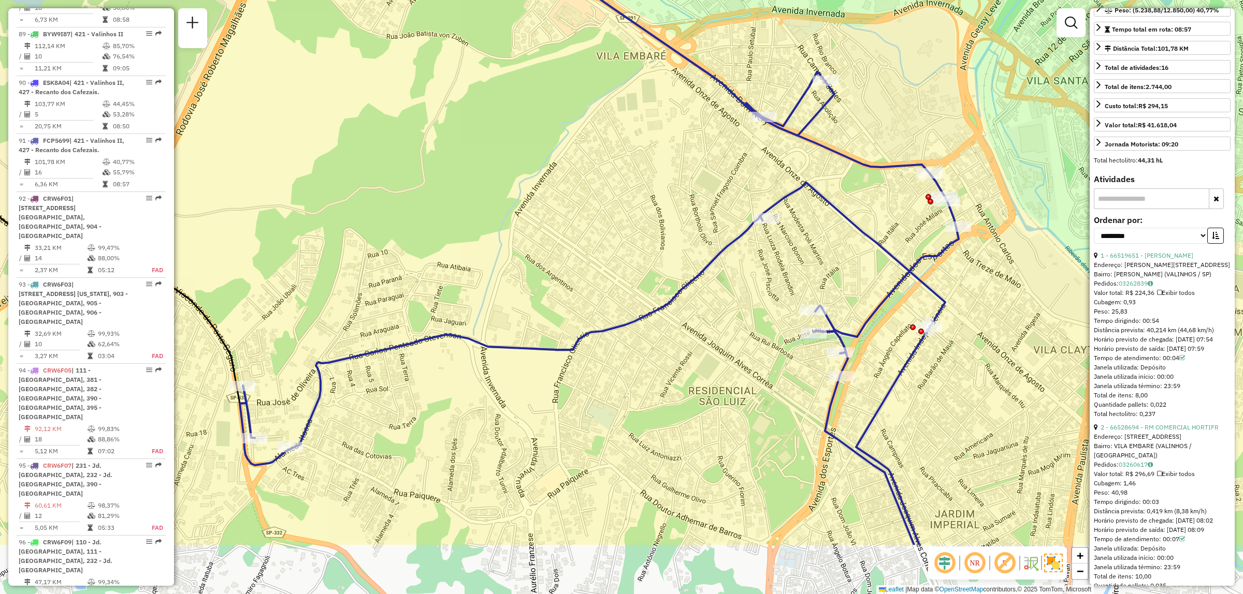
drag, startPoint x: 644, startPoint y: 374, endPoint x: 697, endPoint y: 265, distance: 121.8
click at [697, 265] on div "Janela de atendimento Grade de atendimento Capacidade Transportadoras Veículos …" at bounding box center [621, 297] width 1243 height 594
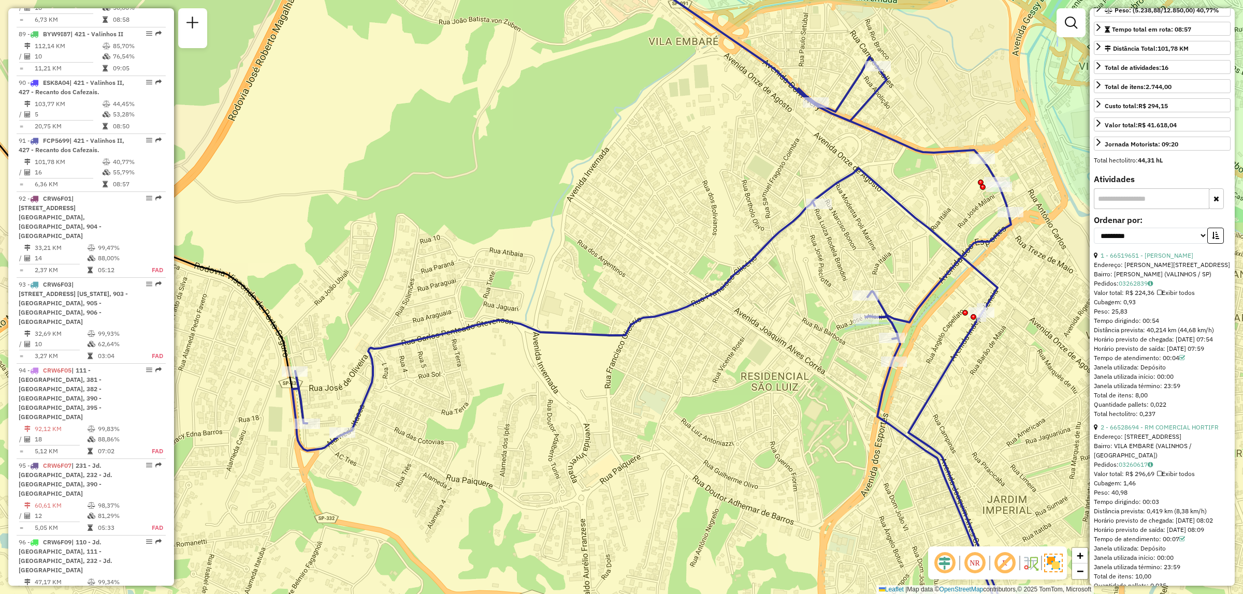
drag, startPoint x: 865, startPoint y: 406, endPoint x: 919, endPoint y: 392, distance: 56.8
click at [917, 392] on div "Janela de atendimento Grade de atendimento Capacidade Transportadoras Veículos …" at bounding box center [621, 297] width 1243 height 594
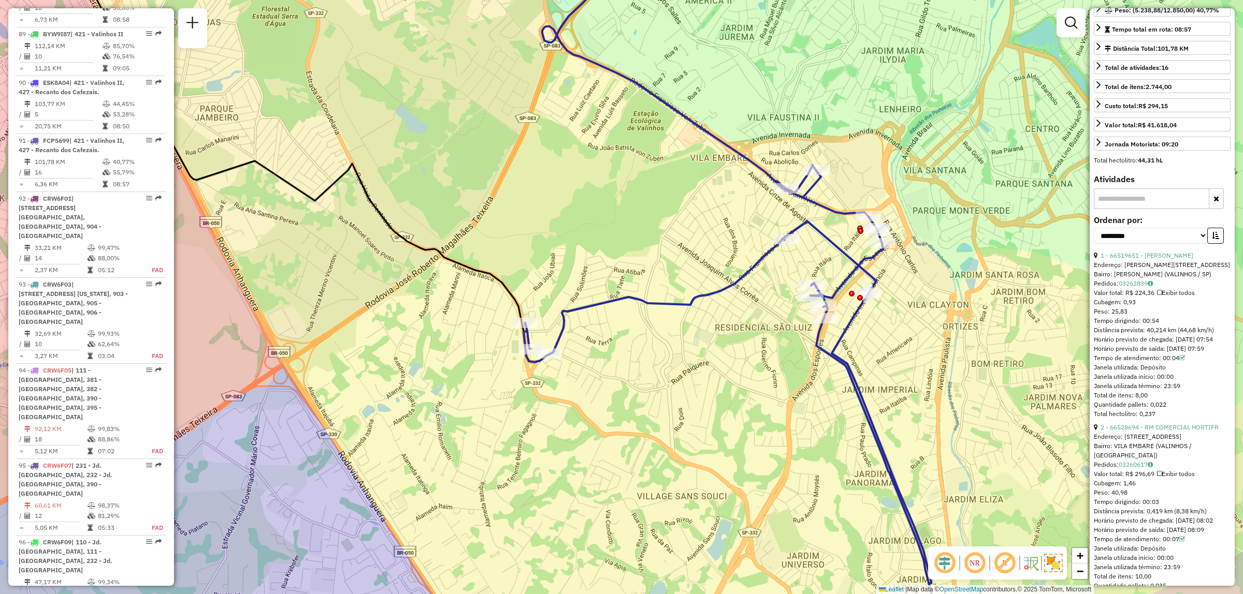
drag, startPoint x: 840, startPoint y: 374, endPoint x: 776, endPoint y: 322, distance: 83.2
click at [776, 322] on div "Janela de atendimento Grade de atendimento Capacidade Transportadoras Veículos …" at bounding box center [621, 297] width 1243 height 594
drag, startPoint x: 1145, startPoint y: 335, endPoint x: 1174, endPoint y: 337, distance: 29.5
click at [1174, 335] on div "Distância prevista: 40,214 km (44,68 km/h)" at bounding box center [1161, 330] width 137 height 9
click at [1117, 50] on div "Distância Total: 101,78 KM" at bounding box center [1146, 48] width 84 height 9
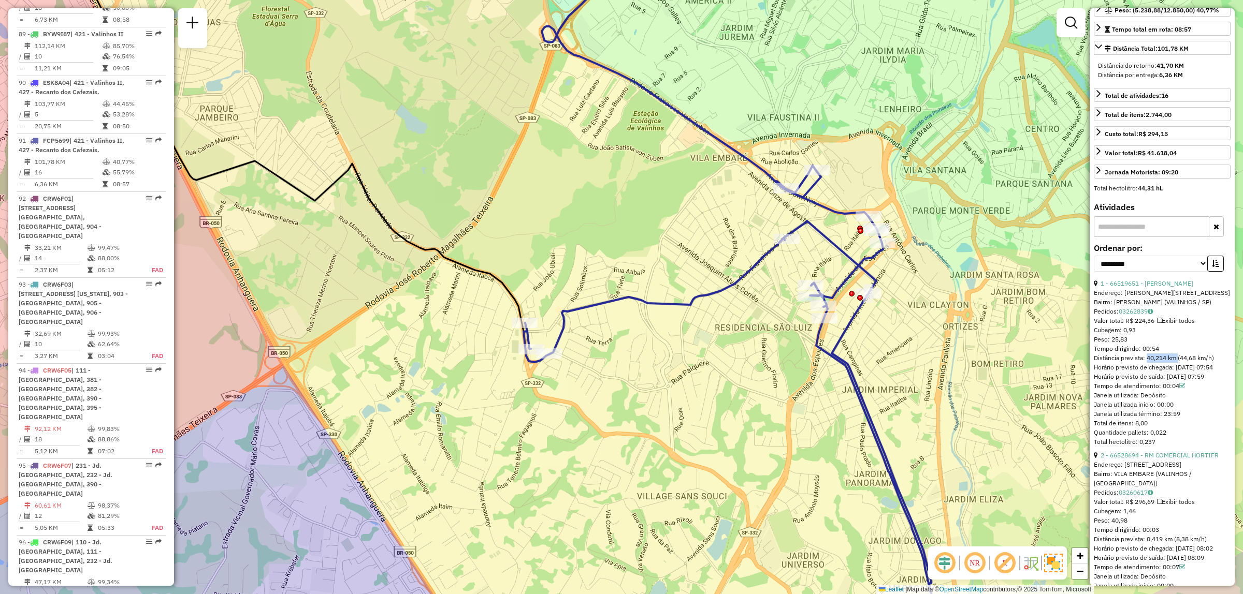
drag, startPoint x: 1183, startPoint y: 76, endPoint x: 1160, endPoint y: 79, distance: 23.1
click at [1160, 79] on strong "6,36 KM" at bounding box center [1171, 75] width 24 height 8
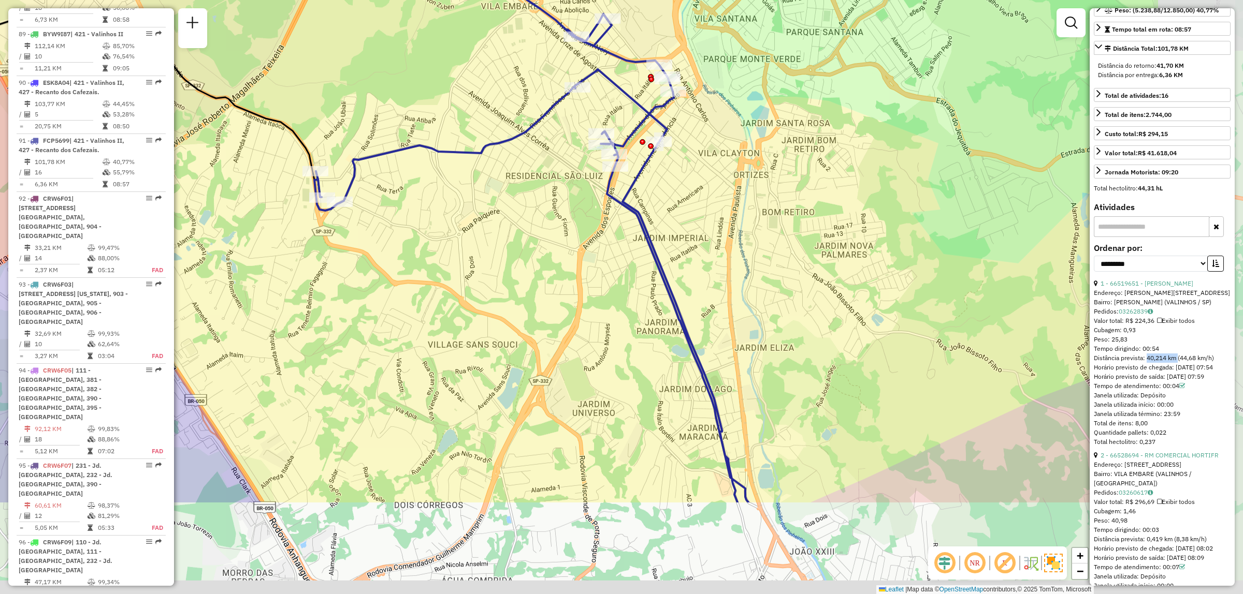
drag, startPoint x: 950, startPoint y: 327, endPoint x: 741, endPoint y: 175, distance: 258.4
click at [741, 175] on div "Janela de atendimento Grade de atendimento Capacidade Transportadoras Veículos …" at bounding box center [621, 297] width 1243 height 594
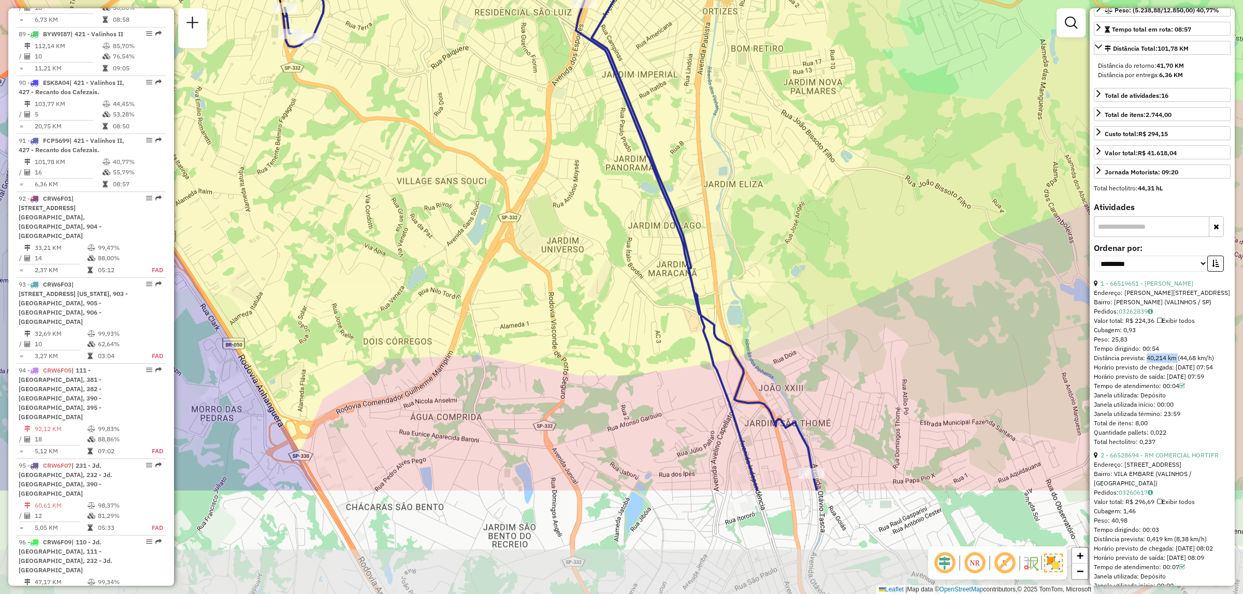
drag, startPoint x: 793, startPoint y: 342, endPoint x: 774, endPoint y: 233, distance: 110.3
click at [748, 148] on div "Janela de atendimento Grade de atendimento Capacidade Transportadoras Veículos …" at bounding box center [621, 297] width 1243 height 594
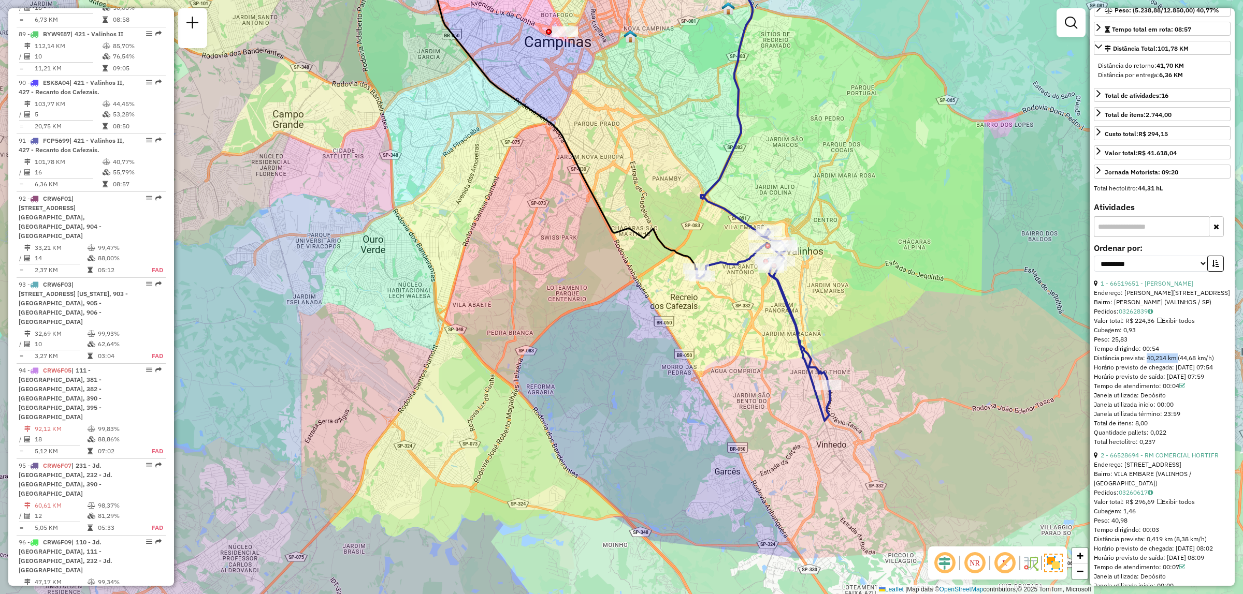
drag, startPoint x: 822, startPoint y: 259, endPoint x: 851, endPoint y: 330, distance: 76.4
click at [851, 330] on div "Janela de atendimento Grade de atendimento Capacidade Transportadoras Veículos …" at bounding box center [621, 297] width 1243 height 594
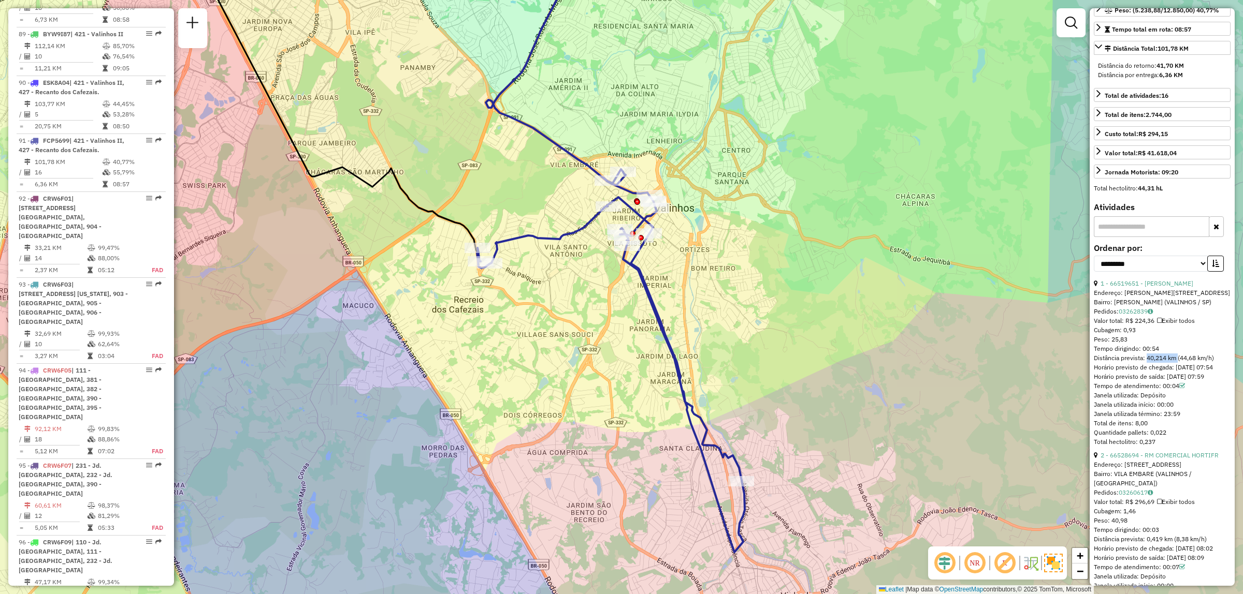
drag, startPoint x: 862, startPoint y: 347, endPoint x: 762, endPoint y: 351, distance: 100.5
click at [762, 351] on div "Janela de atendimento Grade de atendimento Capacidade Transportadoras Veículos …" at bounding box center [621, 297] width 1243 height 594
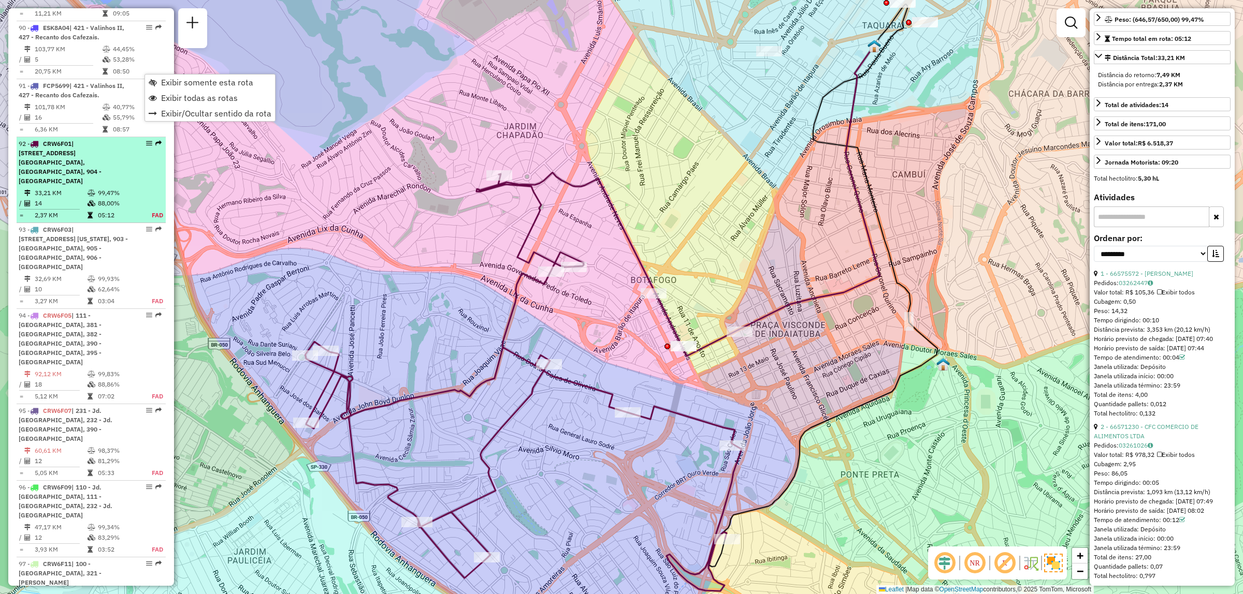
scroll to position [5668, 0]
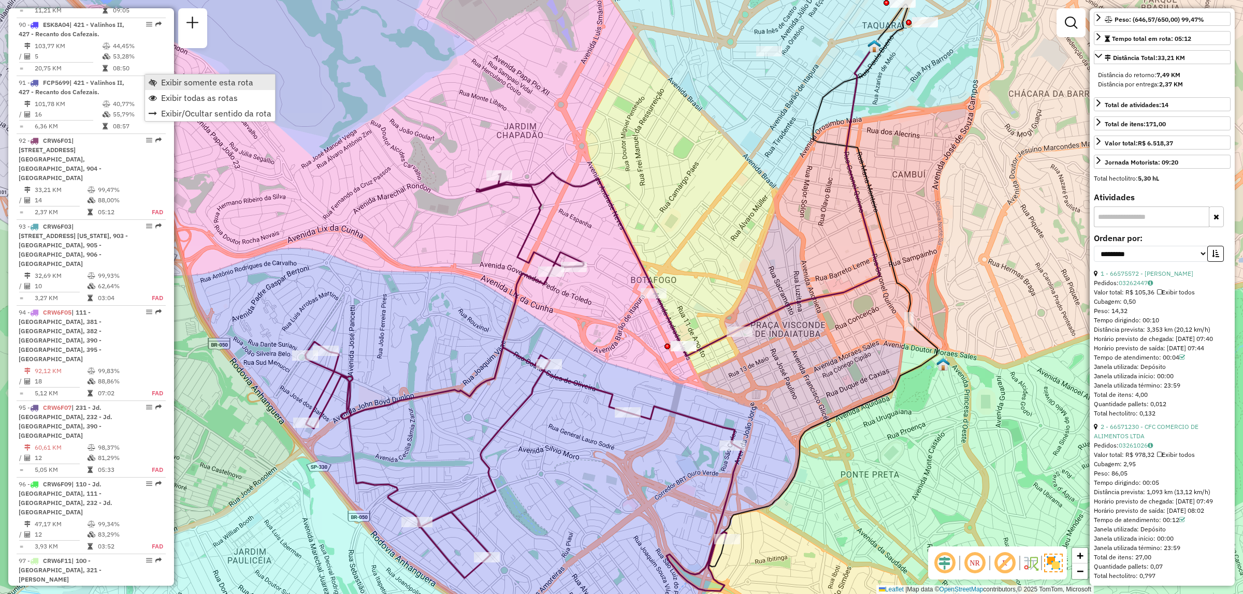
click at [187, 81] on span "Exibir somente esta rota" at bounding box center [207, 82] width 92 height 8
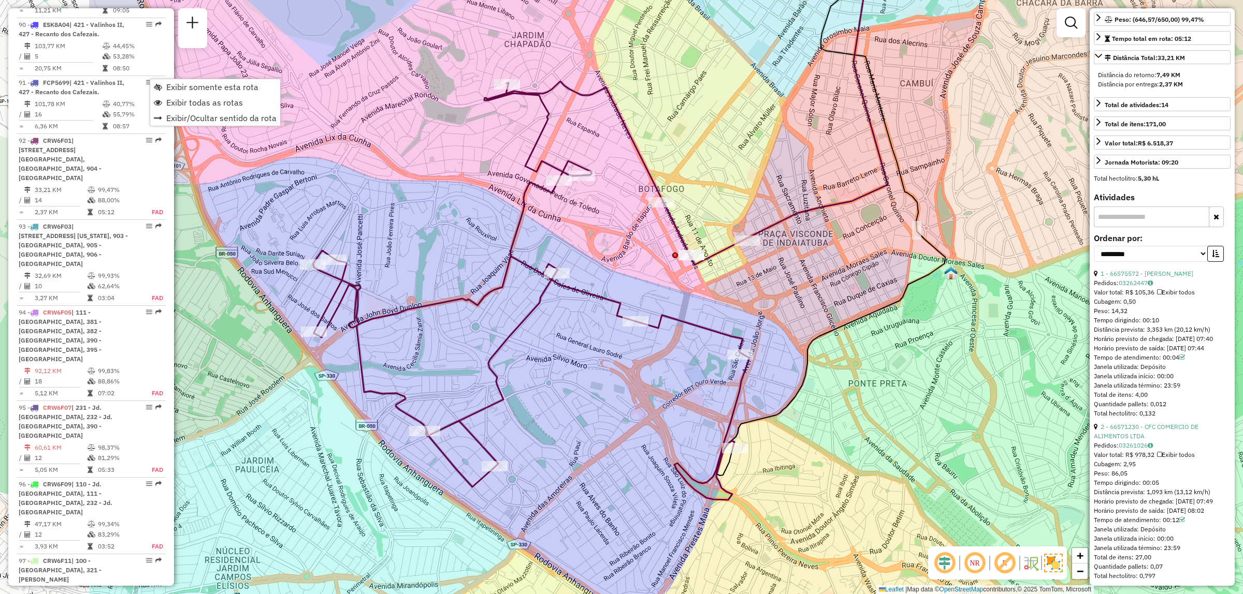
drag, startPoint x: 386, startPoint y: 405, endPoint x: 600, endPoint y: 389, distance: 213.9
click at [600, 389] on div "Janela de atendimento Grade de atendimento Capacidade Transportadoras Veículos …" at bounding box center [621, 297] width 1243 height 594
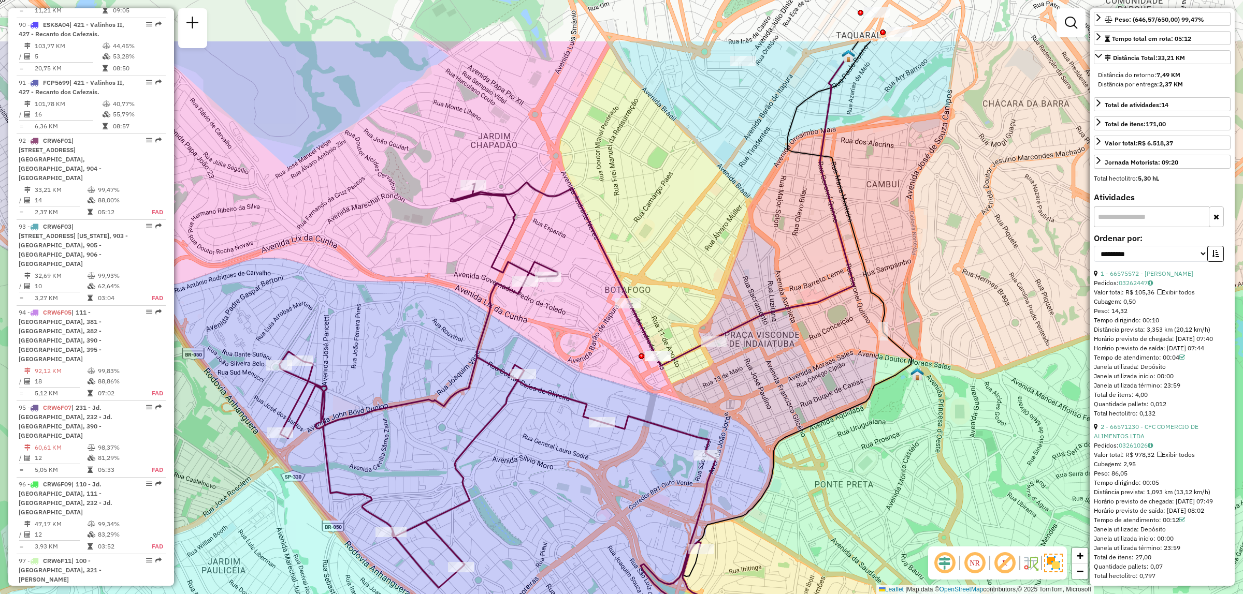
drag, startPoint x: 600, startPoint y: 389, endPoint x: 566, endPoint y: 490, distance: 106.4
click at [566, 490] on div "Janela de atendimento Grade de atendimento Capacidade Transportadoras Veículos …" at bounding box center [621, 297] width 1243 height 594
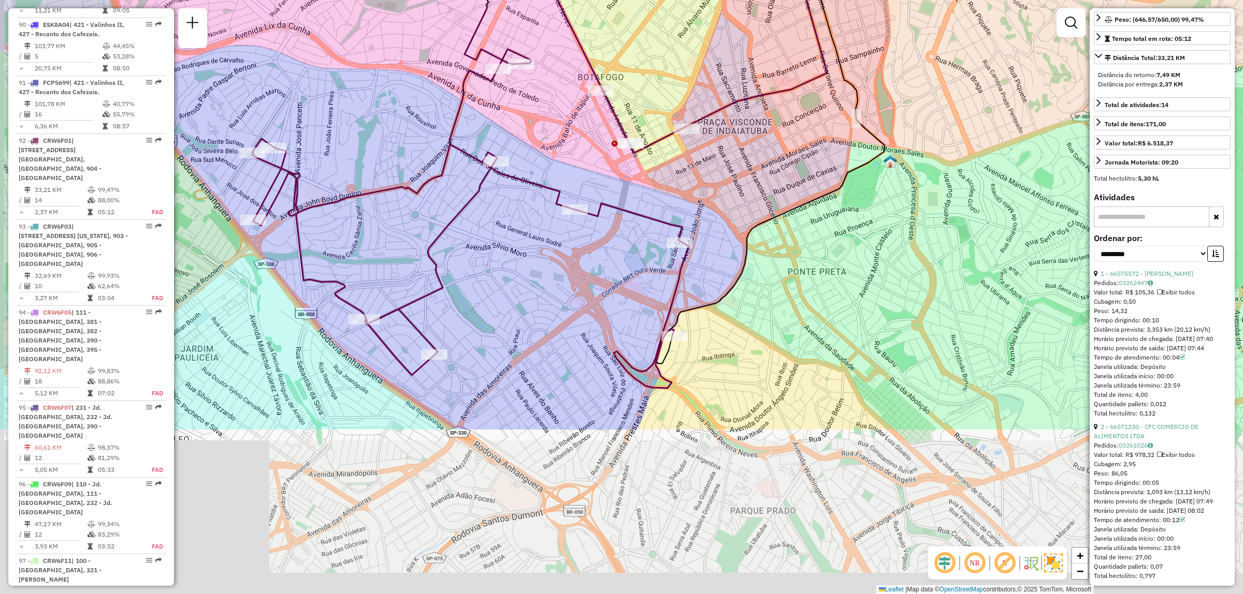
drag, startPoint x: 886, startPoint y: 459, endPoint x: 853, endPoint y: 240, distance: 221.5
click at [853, 242] on div "Janela de atendimento Grade de atendimento Capacidade Transportadoras Veículos …" at bounding box center [621, 297] width 1243 height 594
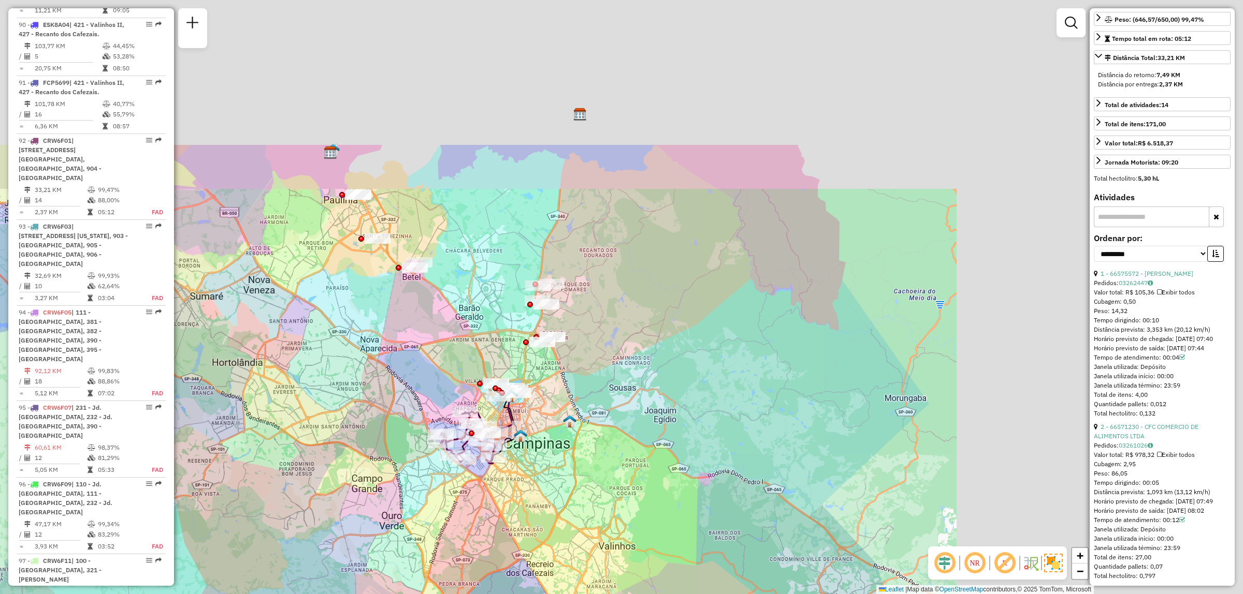
drag, startPoint x: 918, startPoint y: 217, endPoint x: 579, endPoint y: 430, distance: 400.1
click at [579, 430] on div "Janela de atendimento Grade de atendimento Capacidade Transportadoras Veículos …" at bounding box center [621, 297] width 1243 height 594
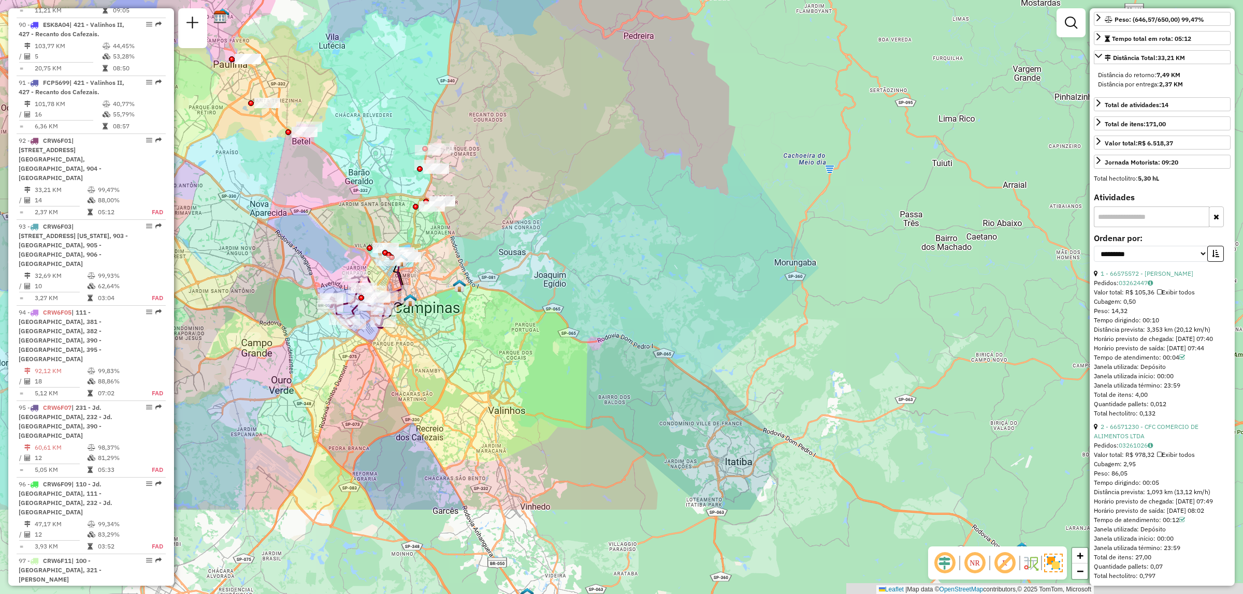
drag, startPoint x: 1085, startPoint y: 492, endPoint x: 769, endPoint y: 444, distance: 320.1
click at [984, 335] on div "Janela de atendimento Grade de atendimento Capacidade Transportadoras Veículos …" at bounding box center [621, 297] width 1243 height 594
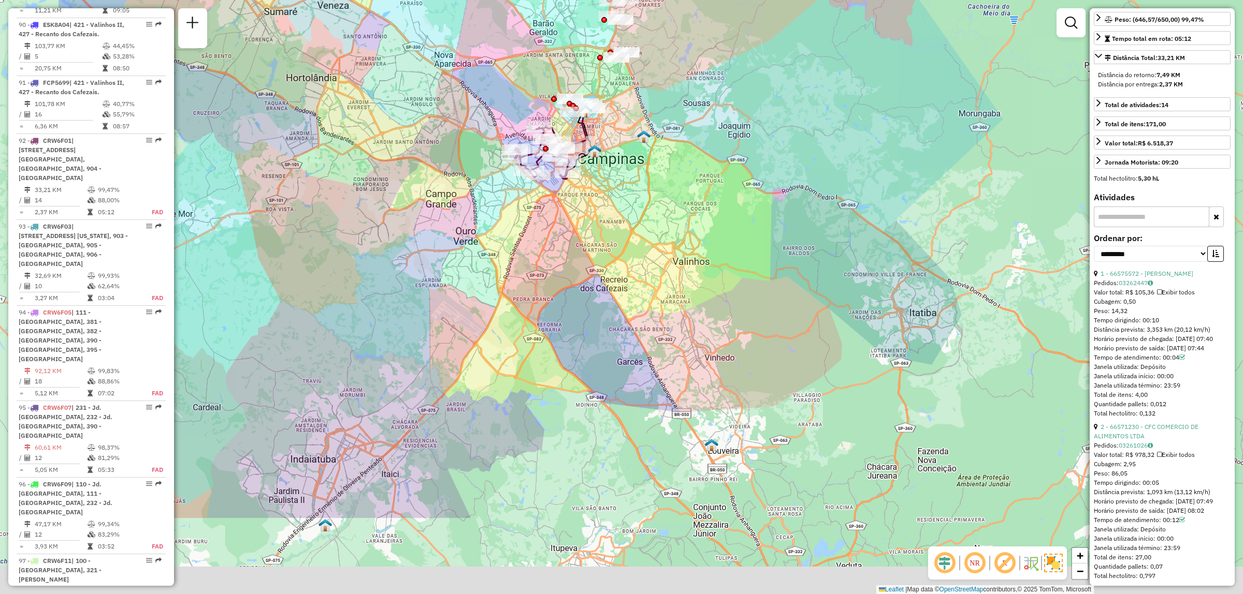
drag, startPoint x: 769, startPoint y: 329, endPoint x: 801, endPoint y: 319, distance: 34.1
click at [833, 311] on div "Janela de atendimento Grade de atendimento Capacidade Transportadoras Veículos …" at bounding box center [621, 297] width 1243 height 594
